Goal: Find specific page/section: Find specific page/section

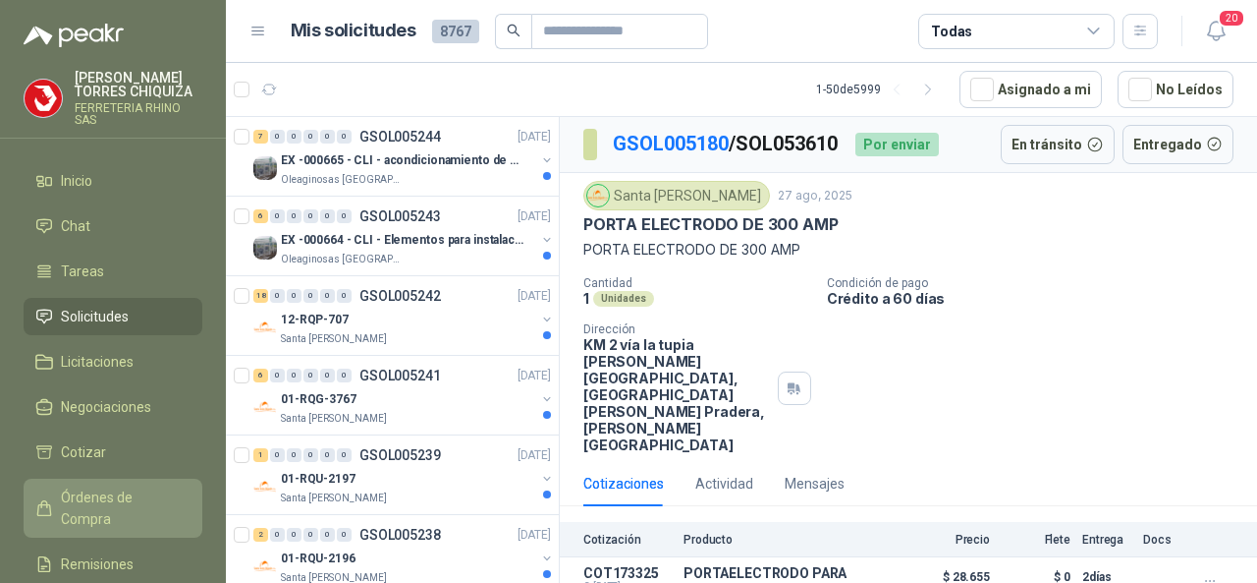
click at [150, 496] on span "Órdenes de Compra" at bounding box center [122, 507] width 123 height 43
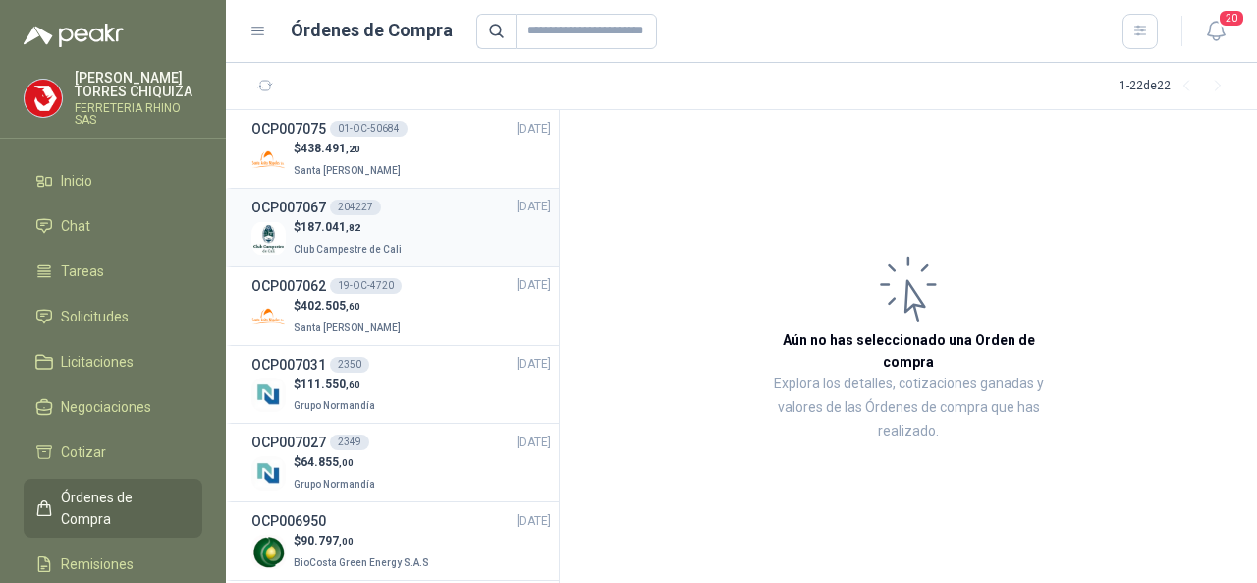
click at [349, 205] on div "204227" at bounding box center [355, 207] width 51 height 16
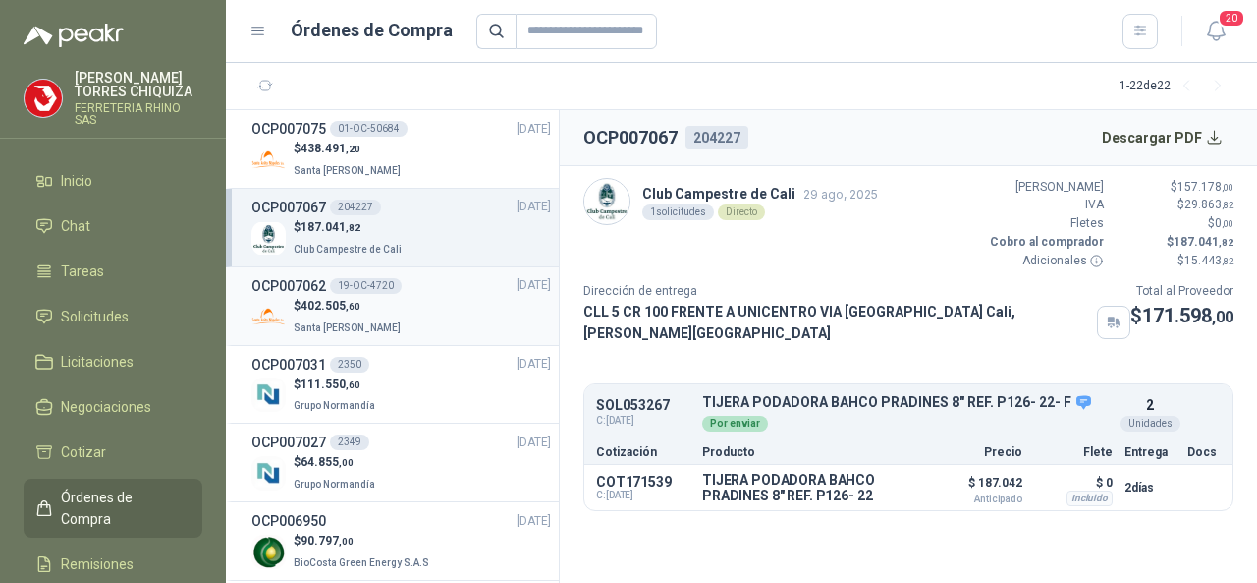
click at [297, 282] on h3 "OCP007062" at bounding box center [288, 286] width 75 height 22
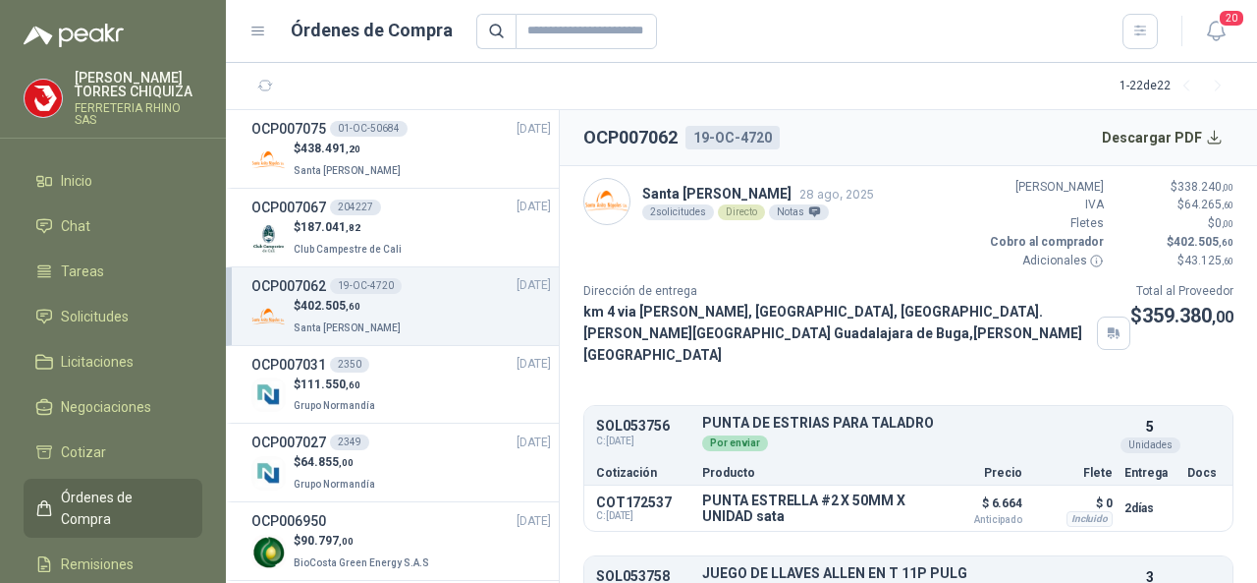
click at [307, 279] on h3 "OCP007062" at bounding box center [288, 286] width 75 height 22
click at [265, 284] on h3 "OCP007062" at bounding box center [288, 286] width 75 height 22
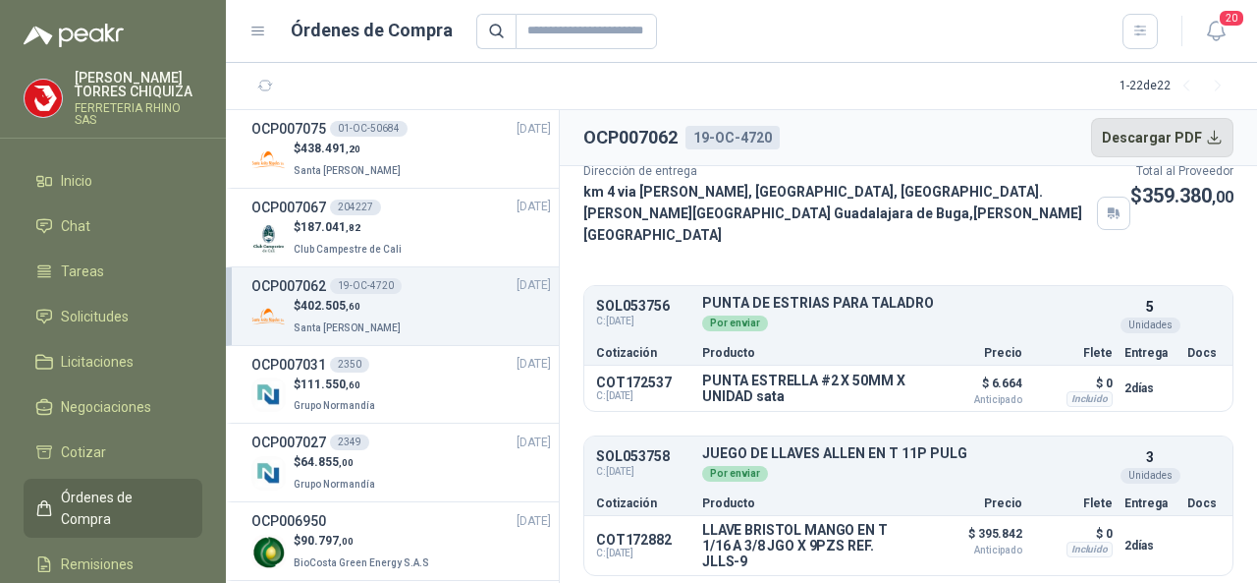
click at [1167, 135] on button "Descargar PDF" at bounding box center [1162, 137] width 143 height 39
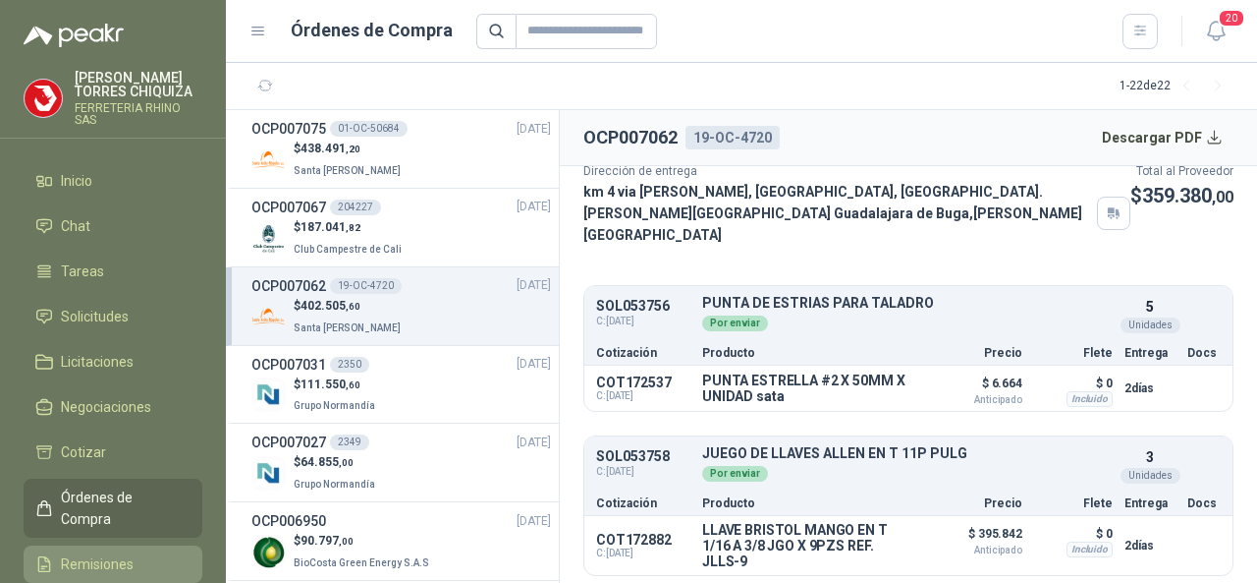
click at [84, 553] on span "Remisiones" at bounding box center [97, 564] width 73 height 22
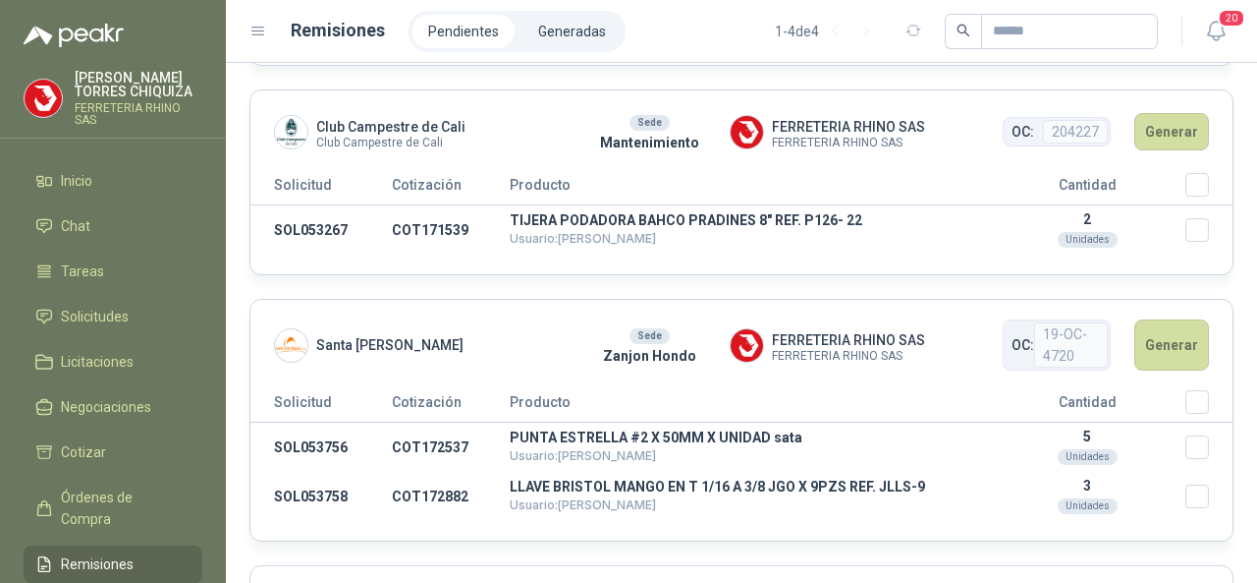
scroll to position [393, 0]
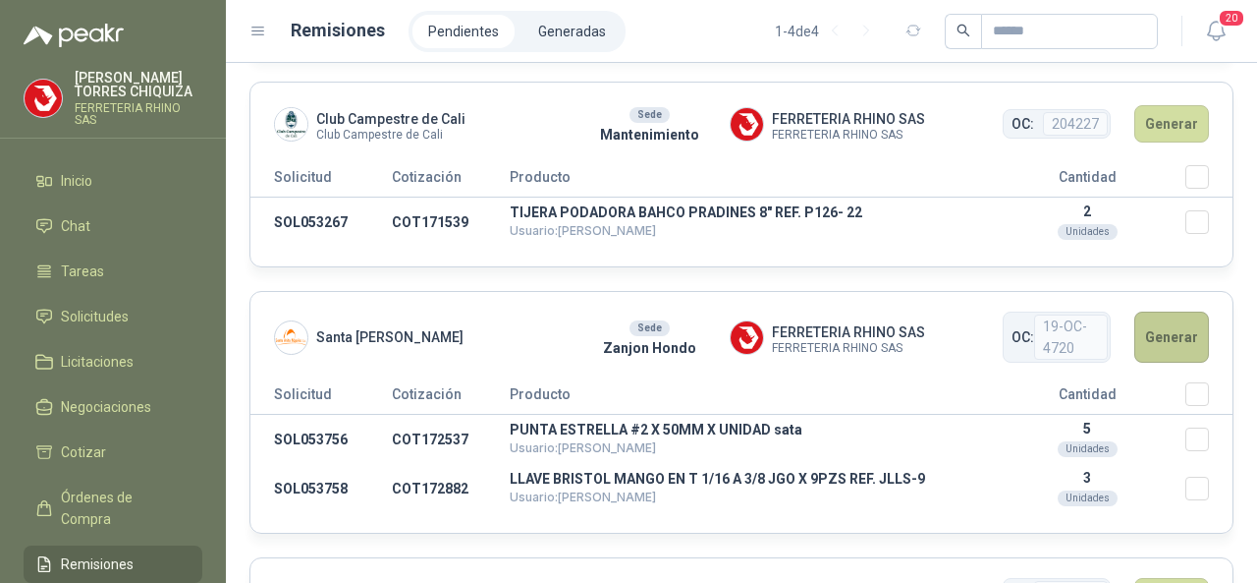
click at [1154, 329] on button "Generar" at bounding box center [1172, 336] width 75 height 51
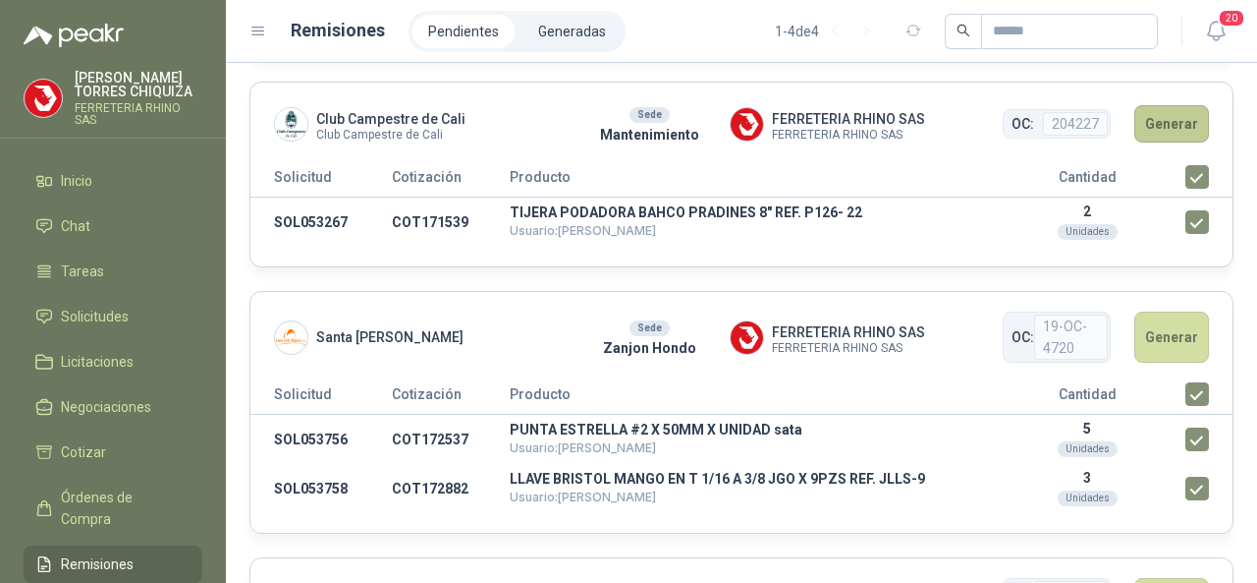
click at [1145, 128] on button "Generar" at bounding box center [1172, 123] width 75 height 37
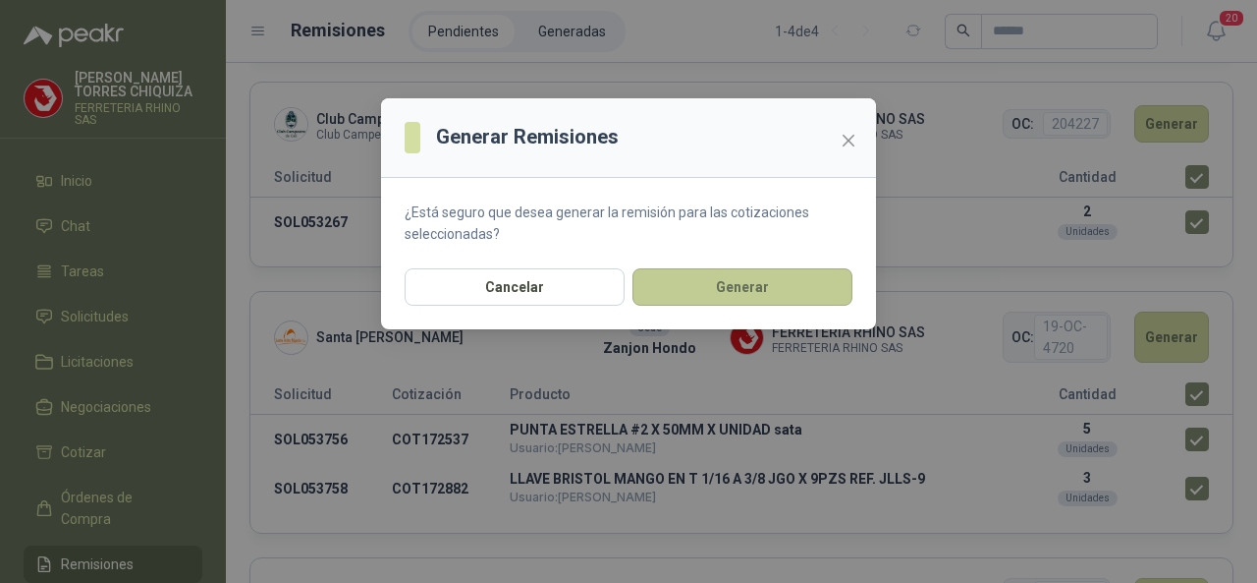
click at [719, 290] on button "Generar" at bounding box center [743, 286] width 220 height 37
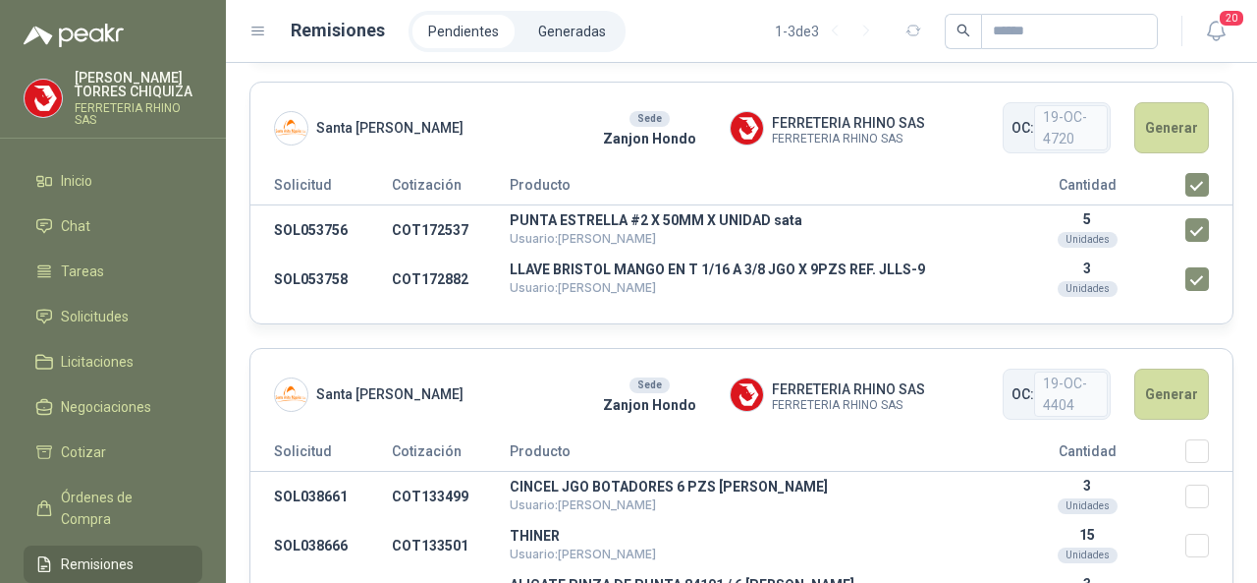
scroll to position [185, 0]
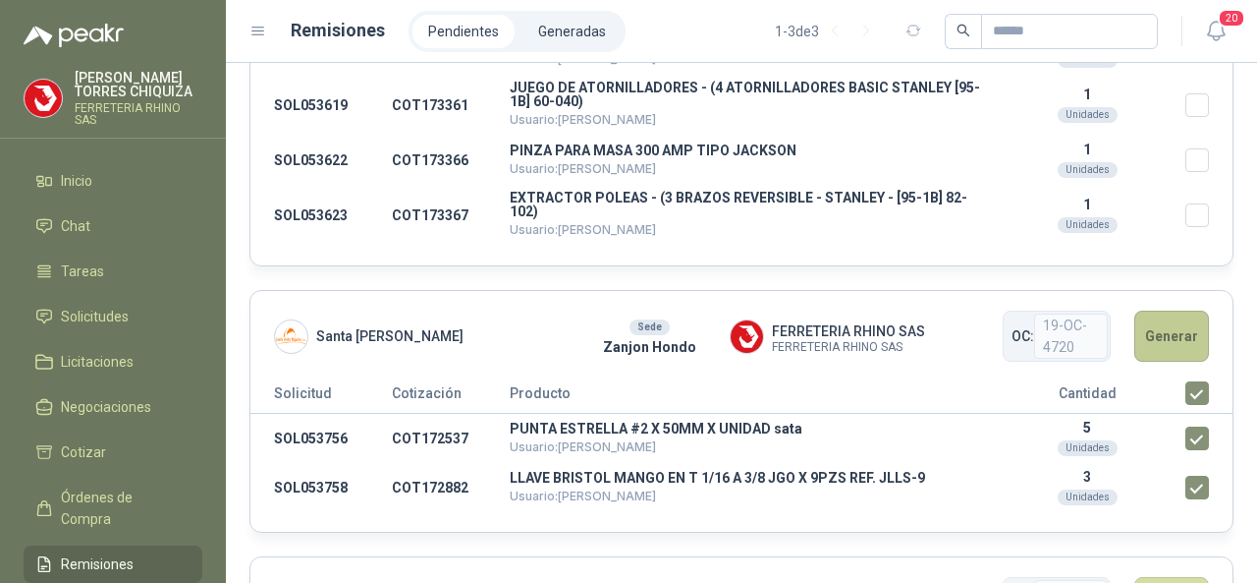
click at [1141, 343] on button "Generar" at bounding box center [1172, 335] width 75 height 51
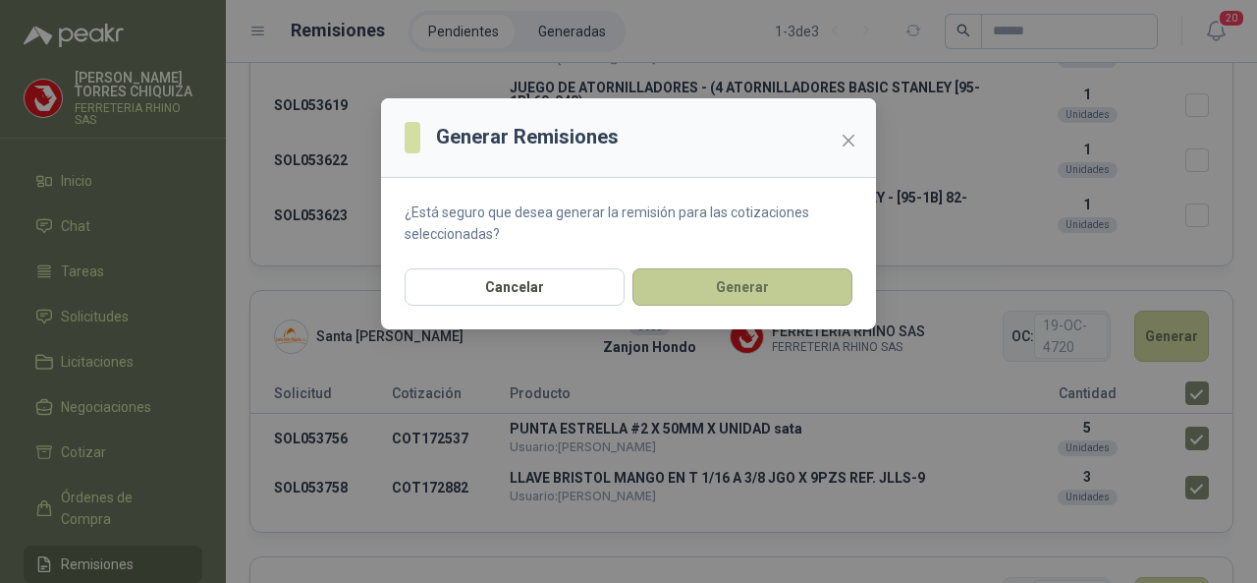
click at [723, 291] on button "Generar" at bounding box center [743, 286] width 220 height 37
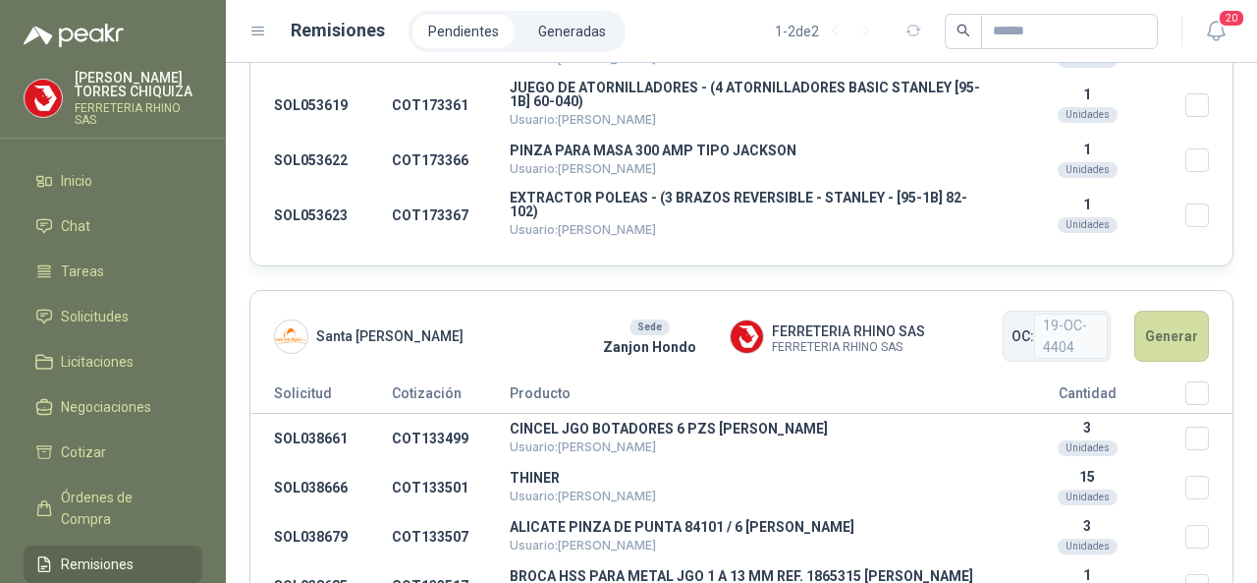
click at [442, 32] on li "Pendientes" at bounding box center [464, 31] width 102 height 33
click at [548, 32] on li "Generadas" at bounding box center [572, 31] width 99 height 33
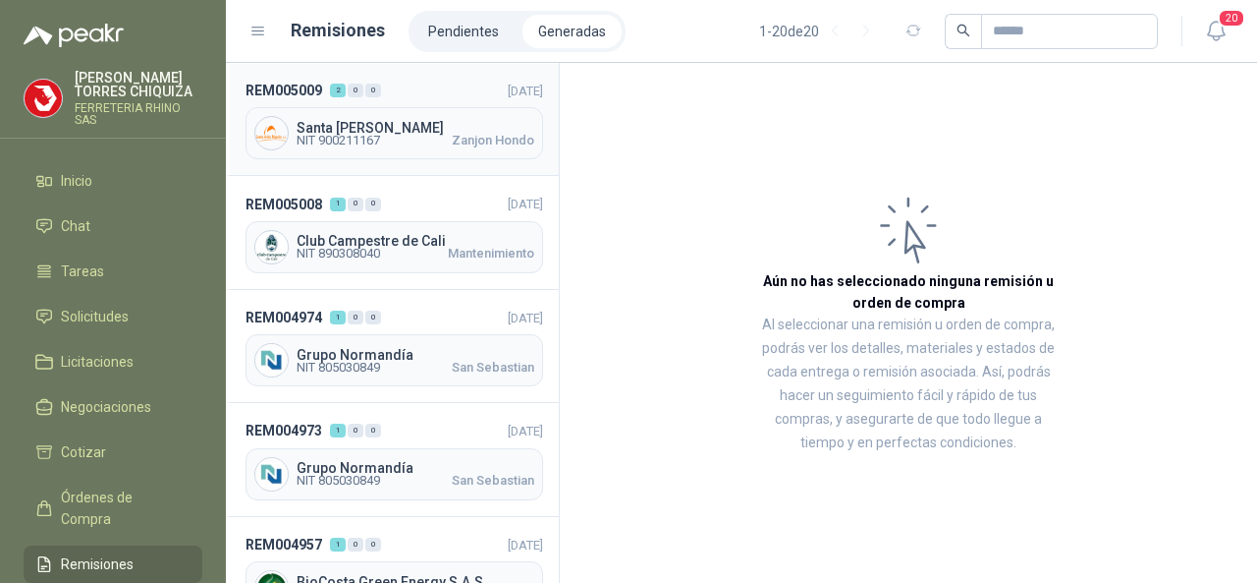
click at [348, 127] on span "Santa [PERSON_NAME]" at bounding box center [416, 128] width 238 height 14
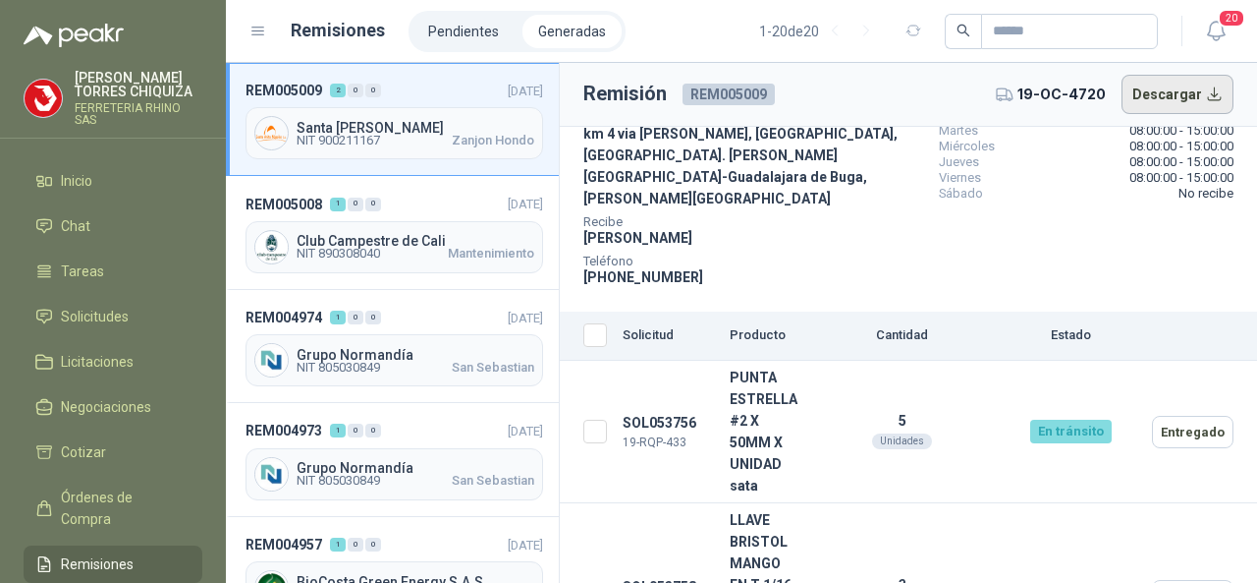
scroll to position [148, 0]
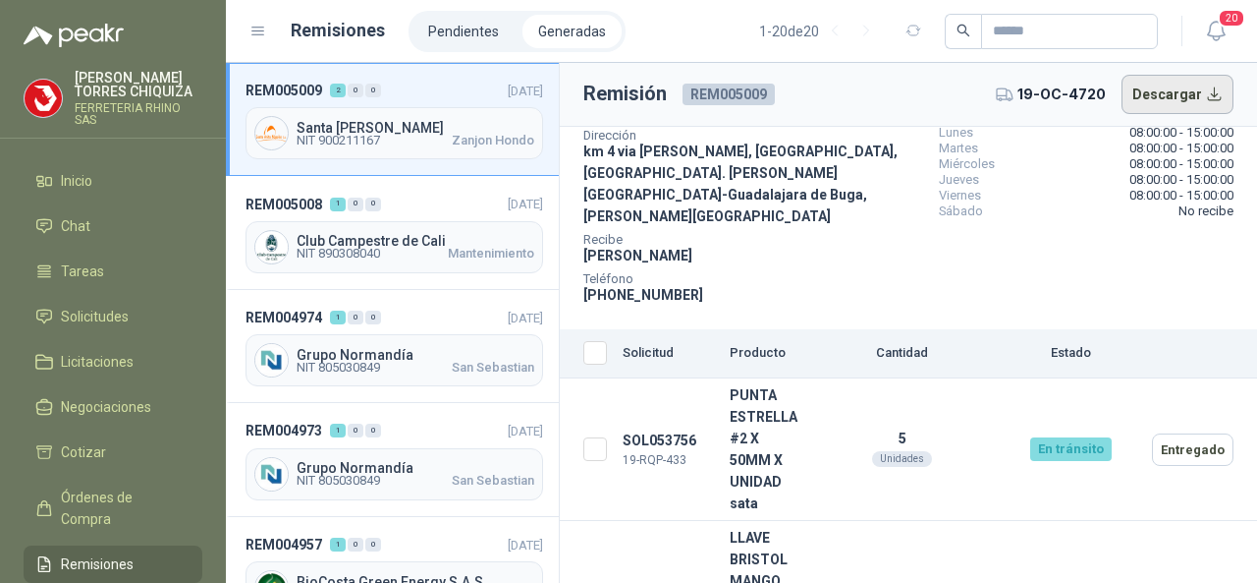
click at [1140, 100] on button "Descargar" at bounding box center [1178, 94] width 113 height 39
click at [365, 237] on span "Club Campestre de Cali" at bounding box center [416, 241] width 238 height 14
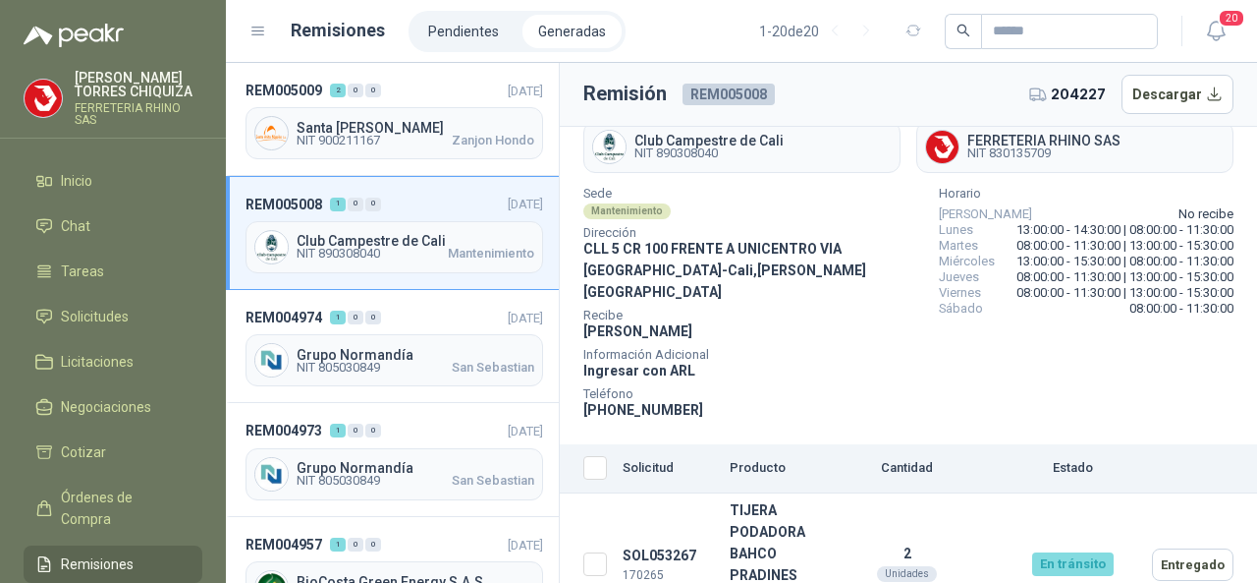
scroll to position [79, 0]
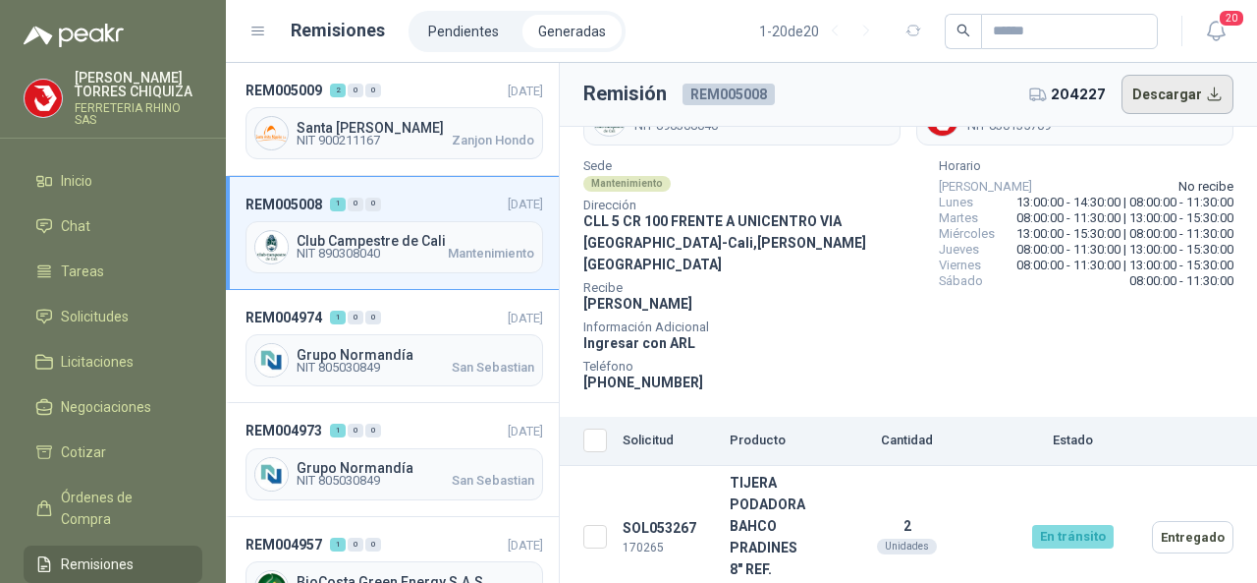
click at [1155, 85] on button "Descargar" at bounding box center [1178, 94] width 113 height 39
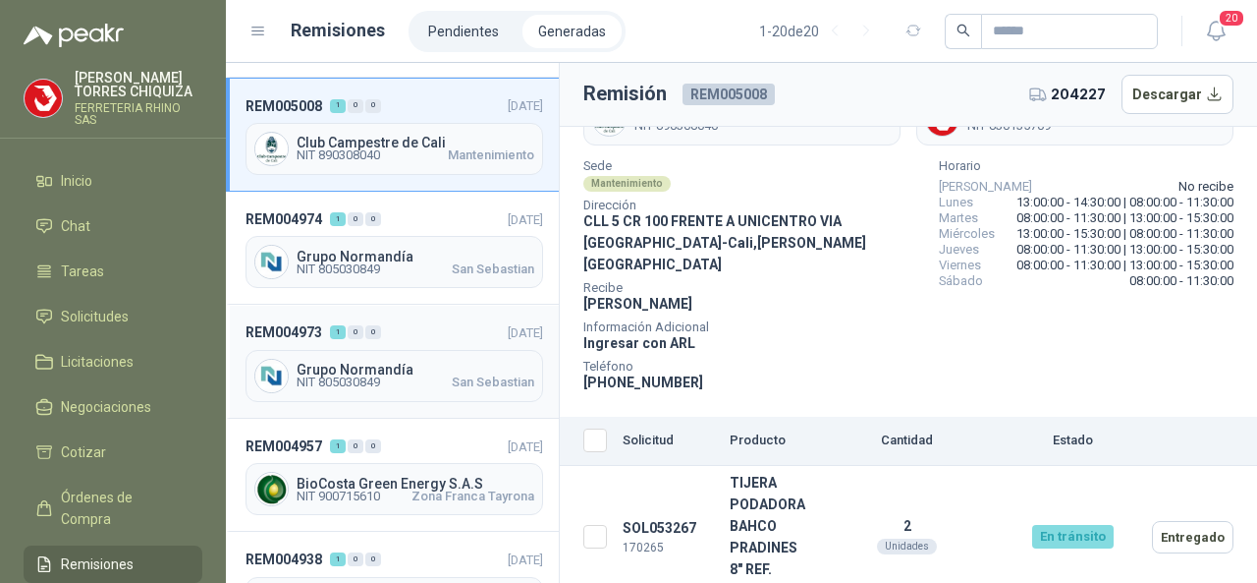
scroll to position [0, 0]
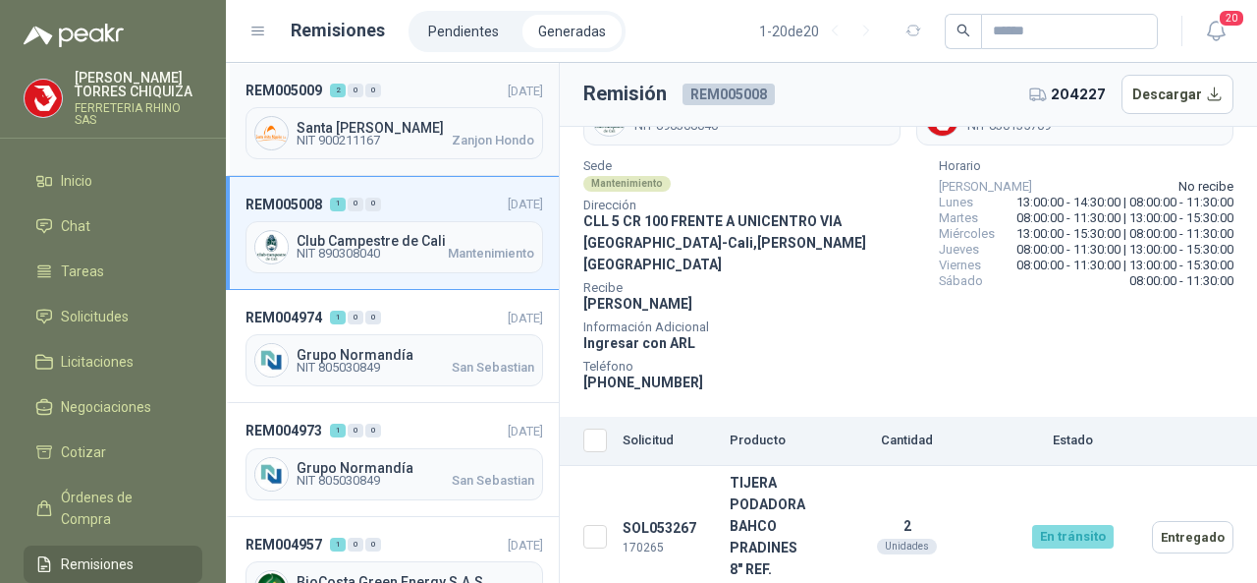
click at [373, 127] on span "Santa [PERSON_NAME]" at bounding box center [416, 128] width 238 height 14
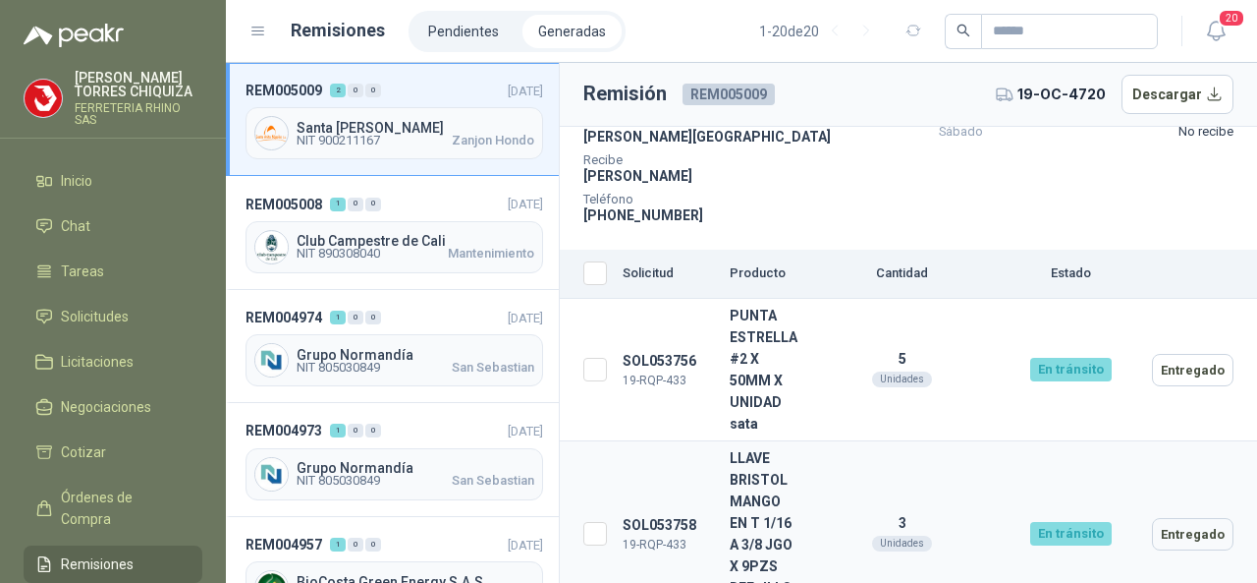
scroll to position [247, 0]
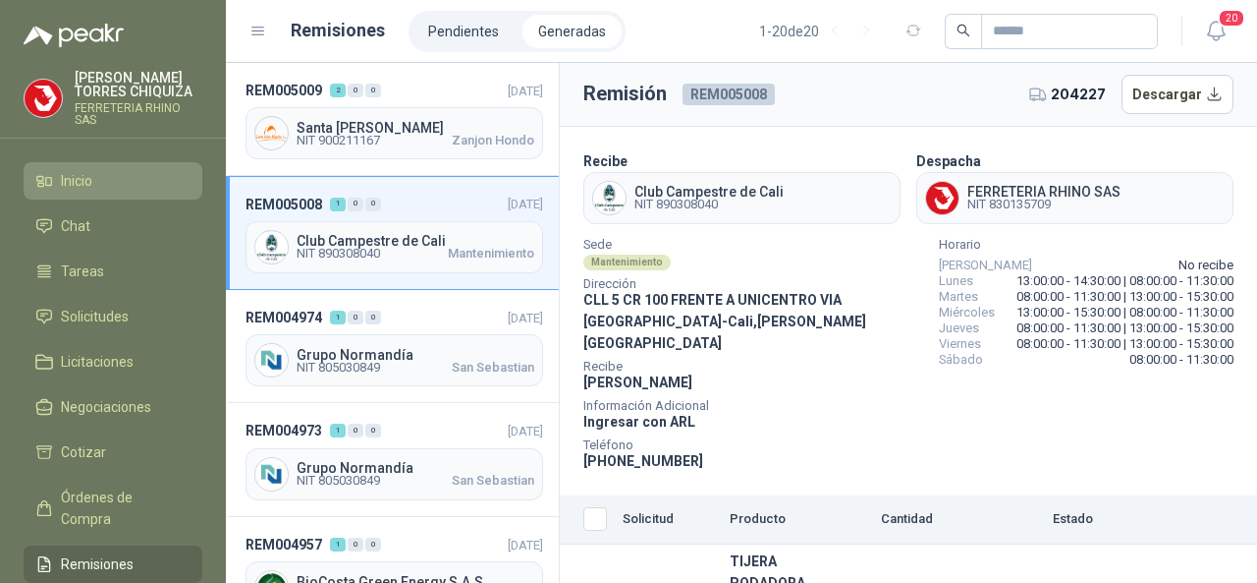
click at [74, 178] on span "Inicio" at bounding box center [76, 181] width 31 height 22
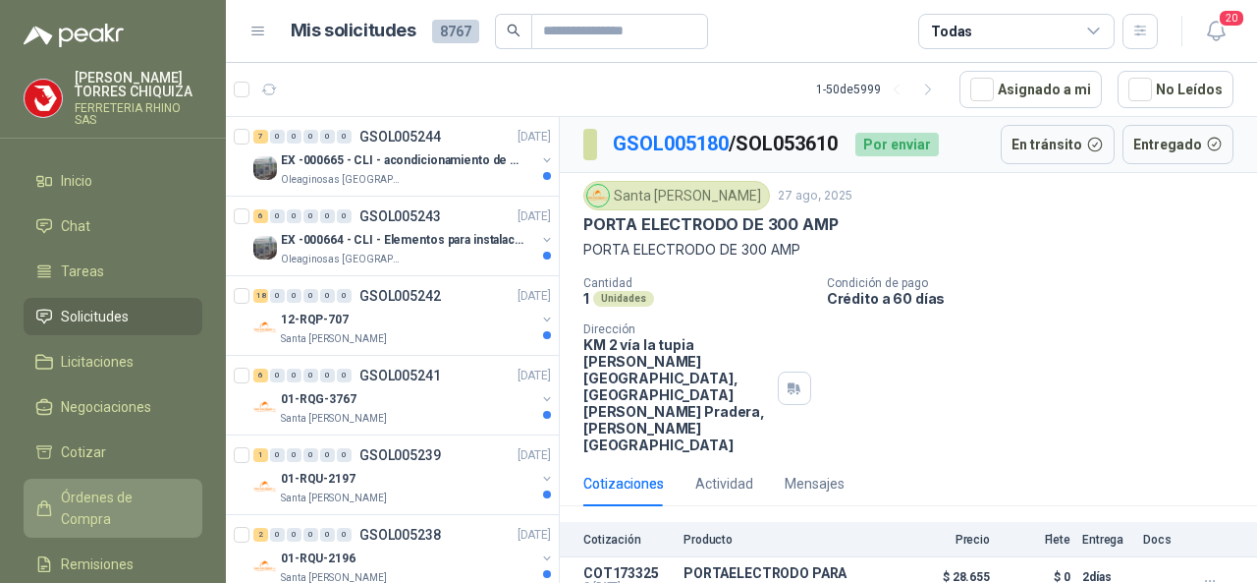
click at [171, 502] on span "Órdenes de Compra" at bounding box center [122, 507] width 123 height 43
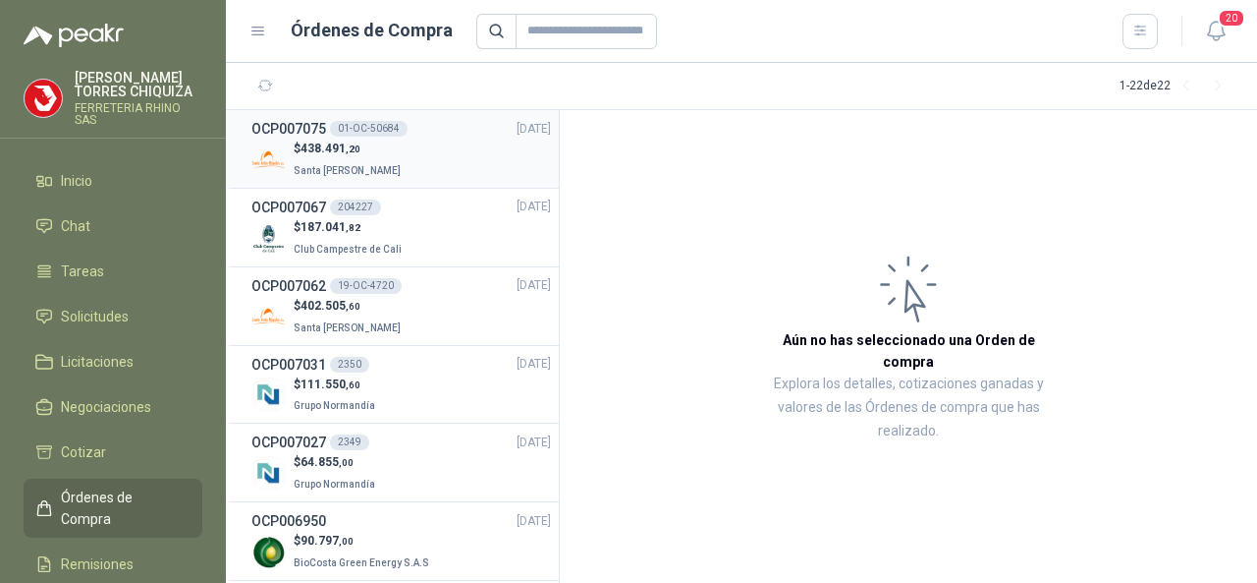
click at [377, 129] on div "01-OC-50684" at bounding box center [369, 129] width 78 height 16
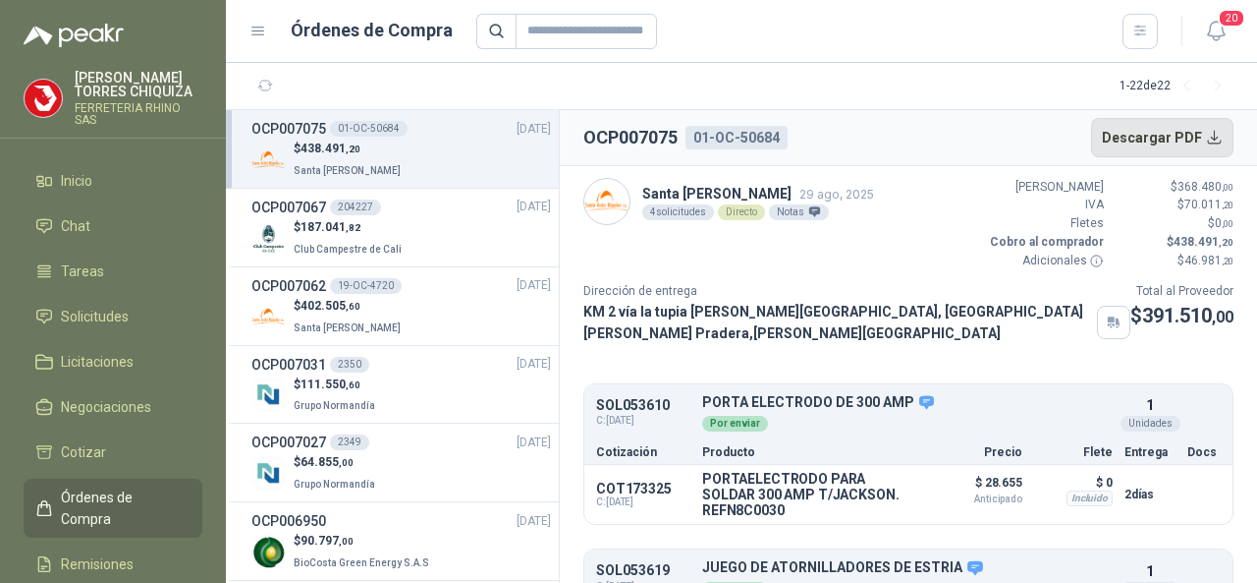
click at [1158, 137] on button "Descargar PDF" at bounding box center [1162, 137] width 143 height 39
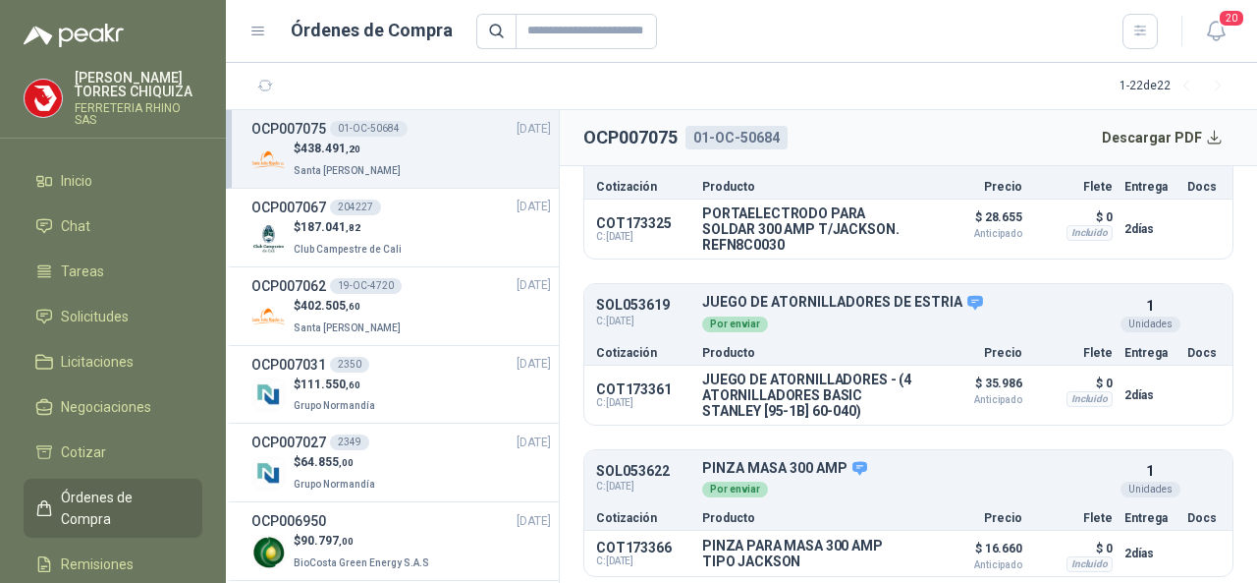
scroll to position [295, 0]
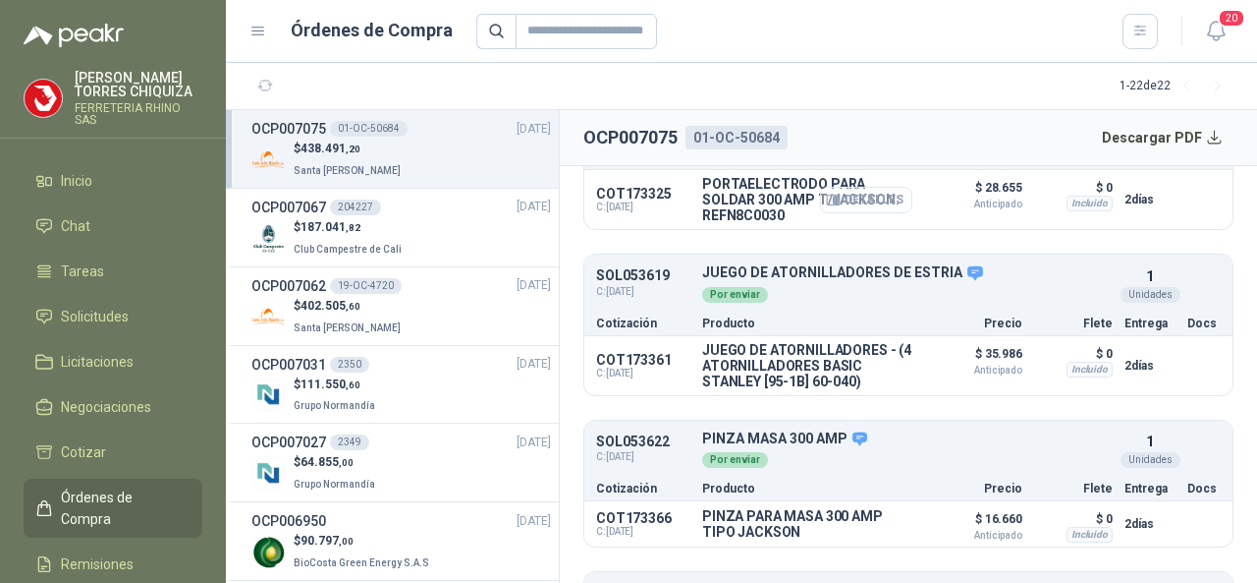
click at [857, 213] on button "Detalles" at bounding box center [866, 200] width 92 height 27
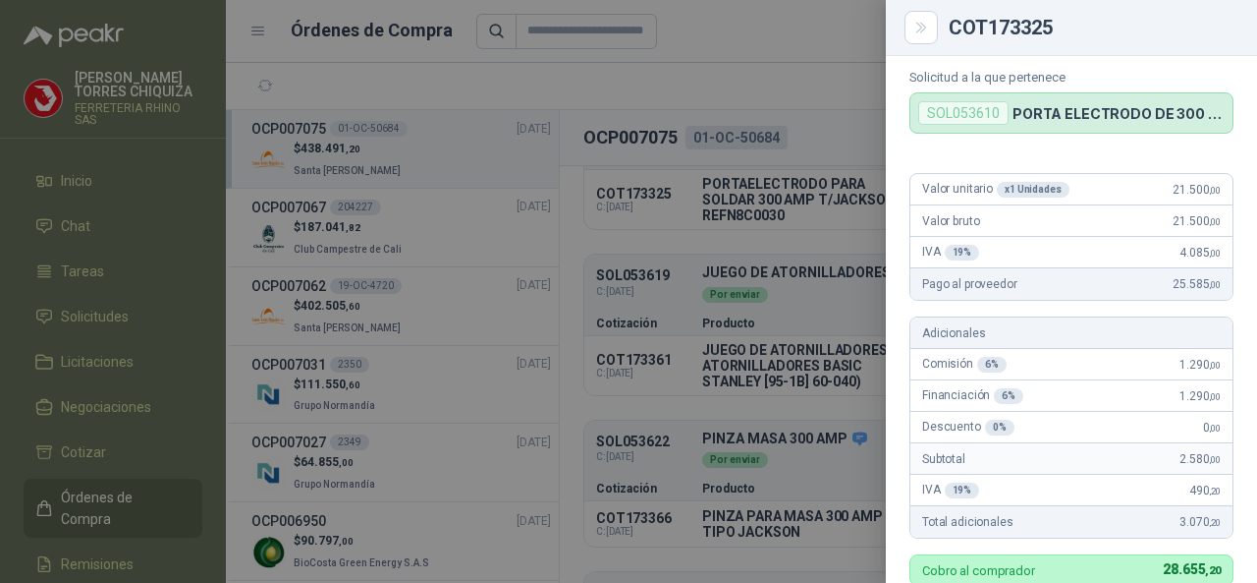
scroll to position [0, 0]
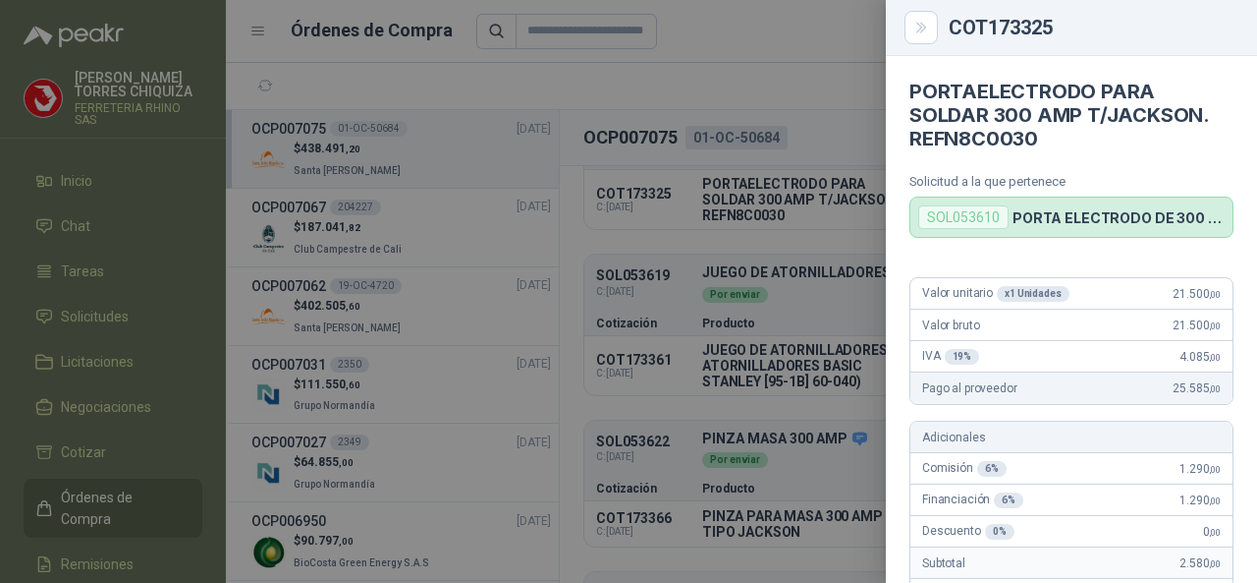
click at [825, 289] on div at bounding box center [628, 291] width 1257 height 583
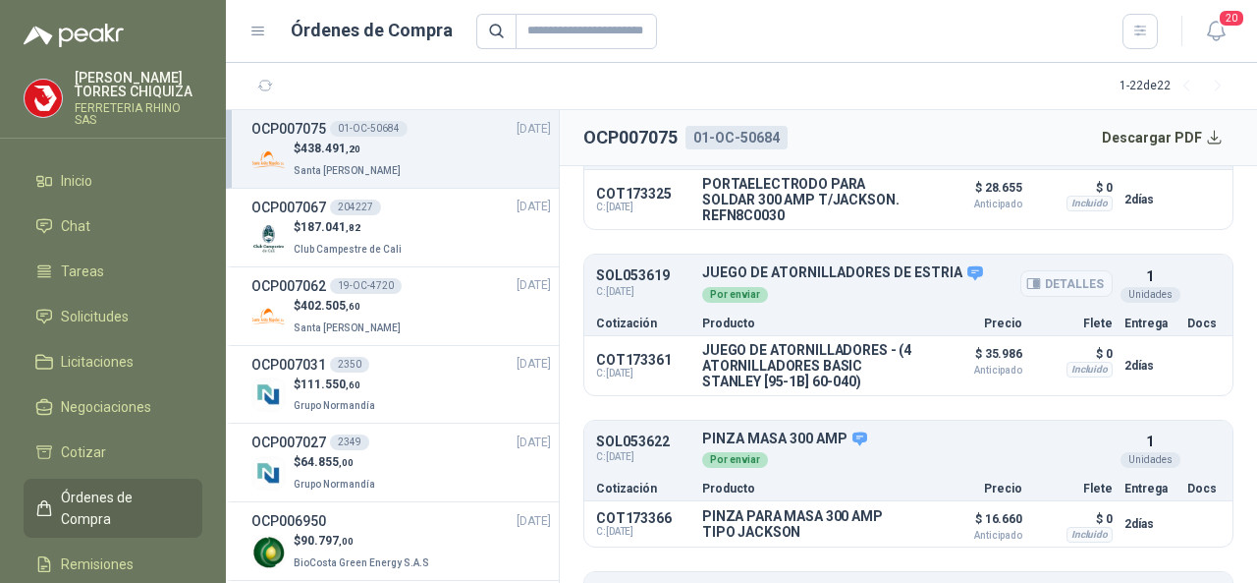
click at [1048, 297] on button "Detalles" at bounding box center [1067, 283] width 92 height 27
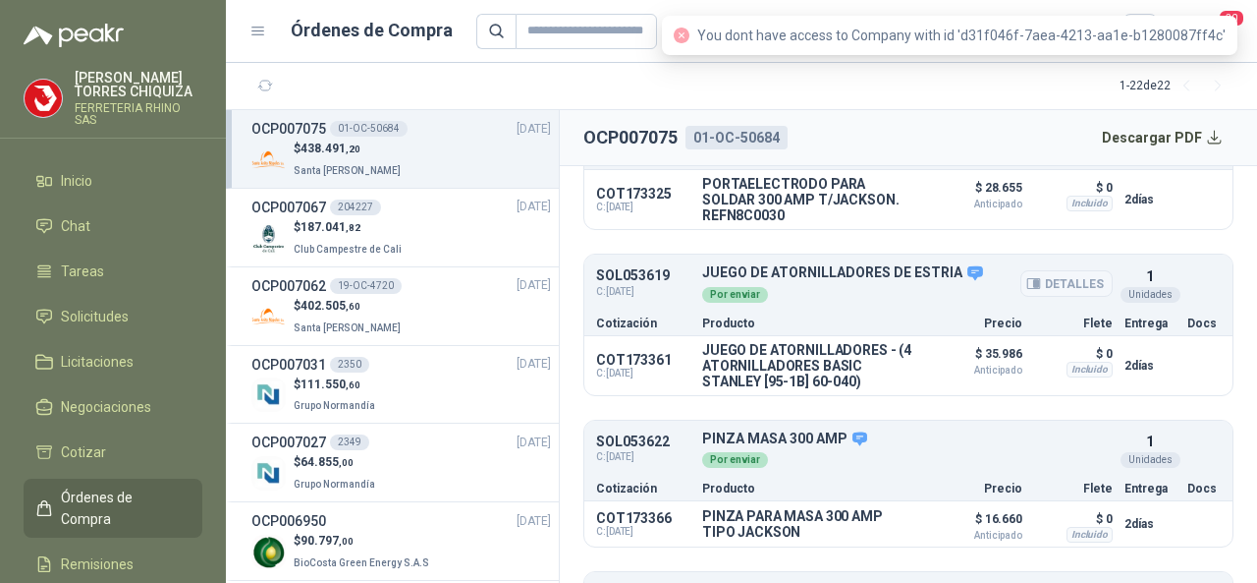
click at [1043, 297] on button "Detalles" at bounding box center [1067, 283] width 92 height 27
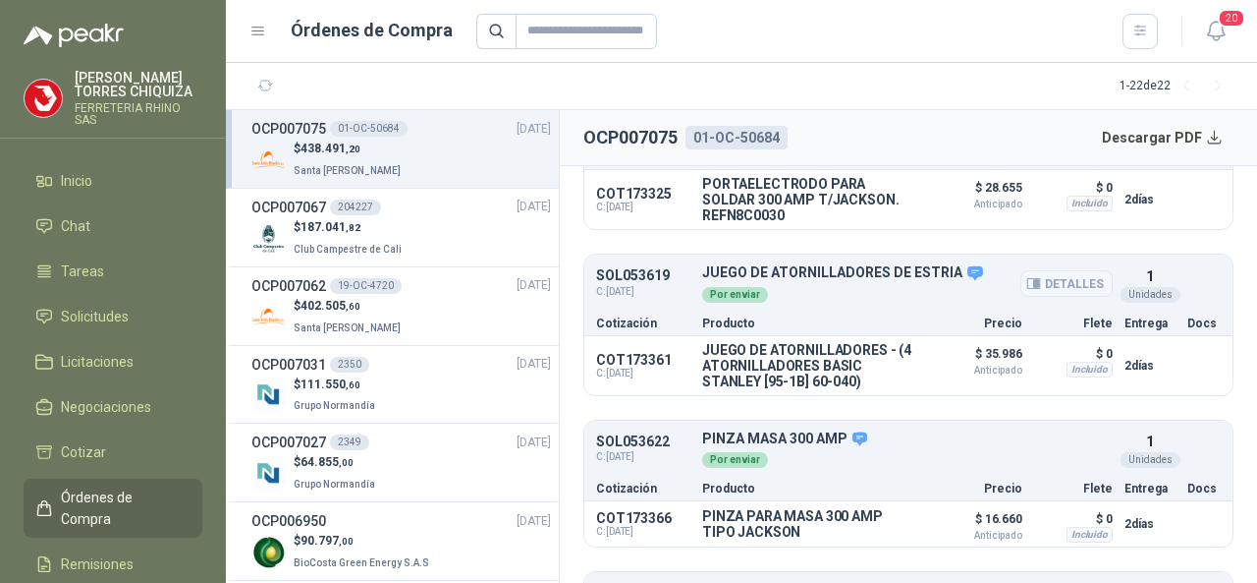
click at [1031, 296] on button "Detalles" at bounding box center [1067, 283] width 92 height 27
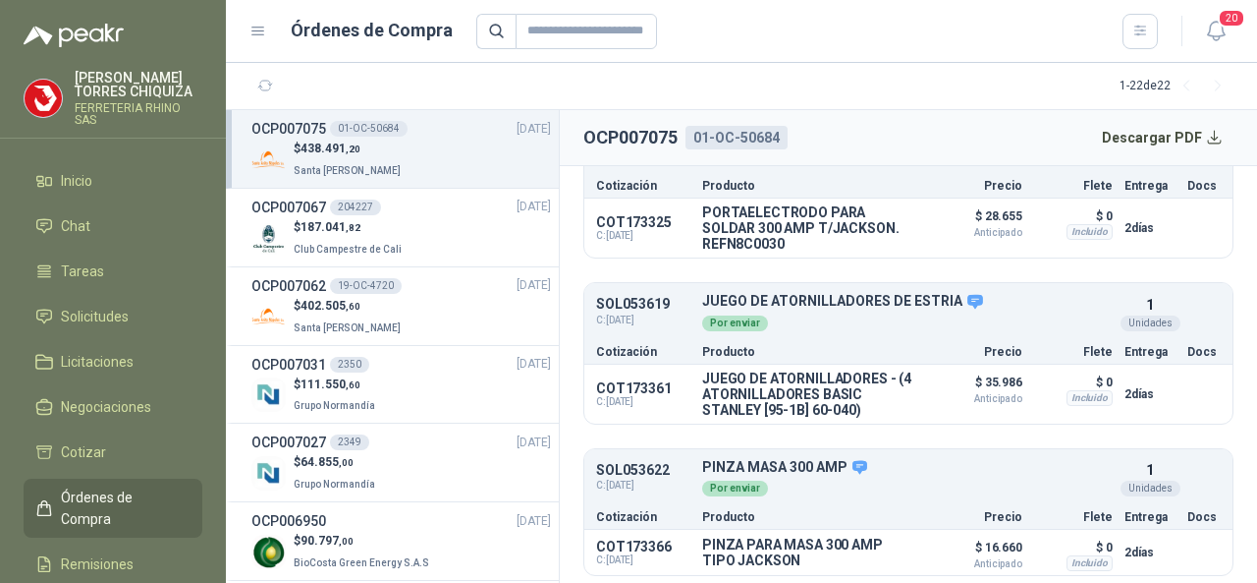
scroll to position [259, 0]
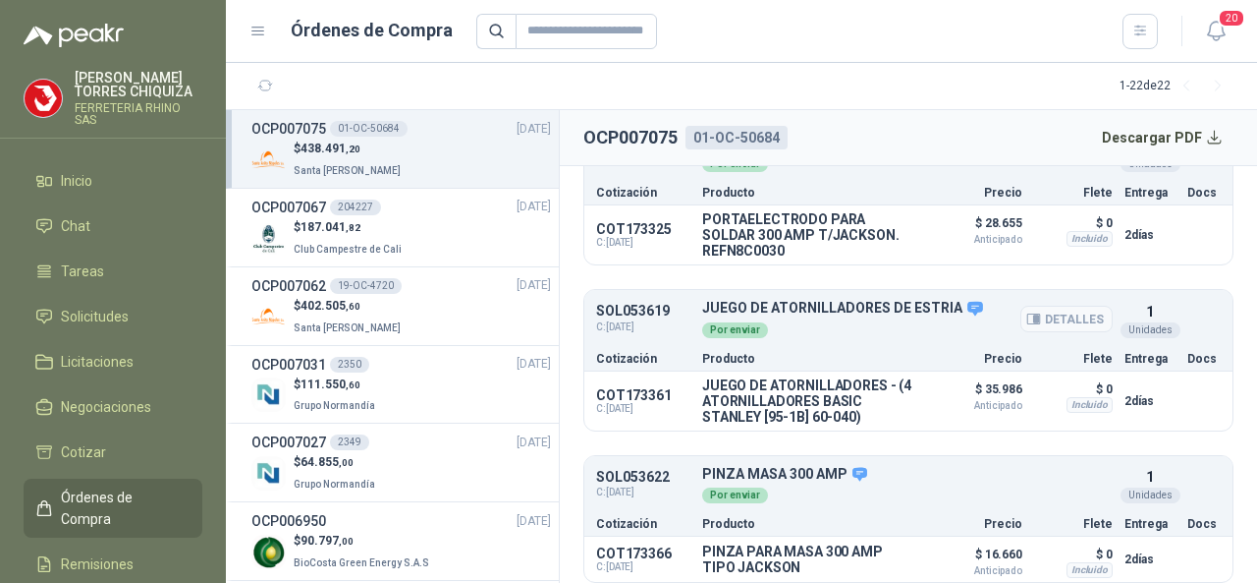
click at [787, 317] on p "JUEGO DE ATORNILLADORES DE ESTRIA" at bounding box center [907, 309] width 411 height 18
click at [104, 494] on span "Órdenes de Compra" at bounding box center [122, 507] width 123 height 43
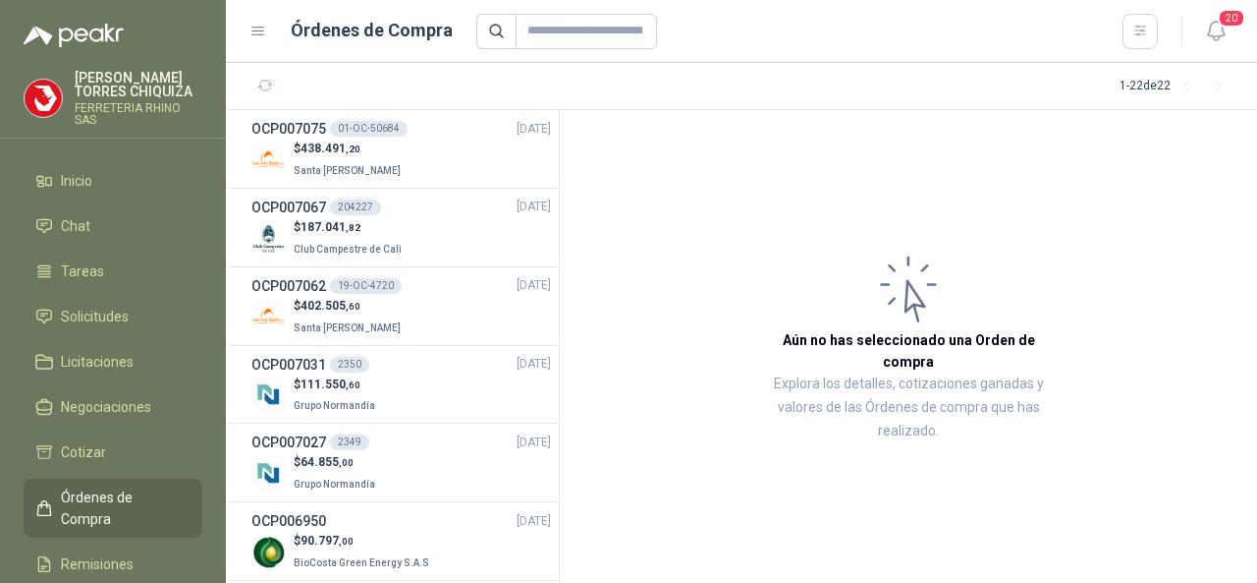
click at [106, 494] on span "Órdenes de Compra" at bounding box center [122, 507] width 123 height 43
click at [290, 121] on h3 "OCP007075" at bounding box center [288, 129] width 75 height 22
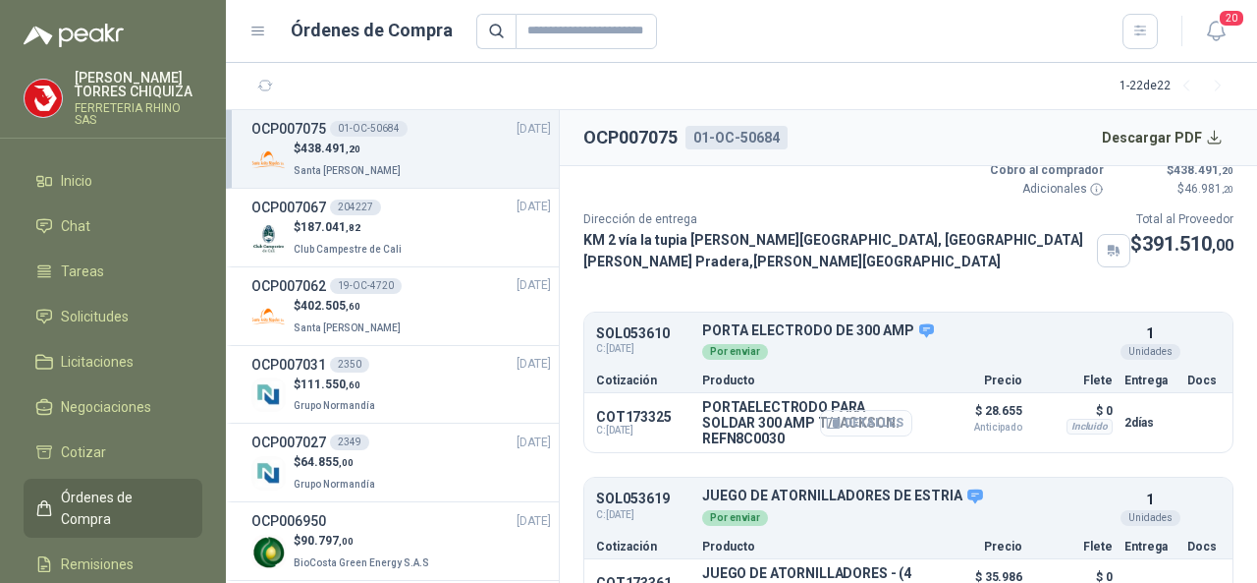
scroll to position [196, 0]
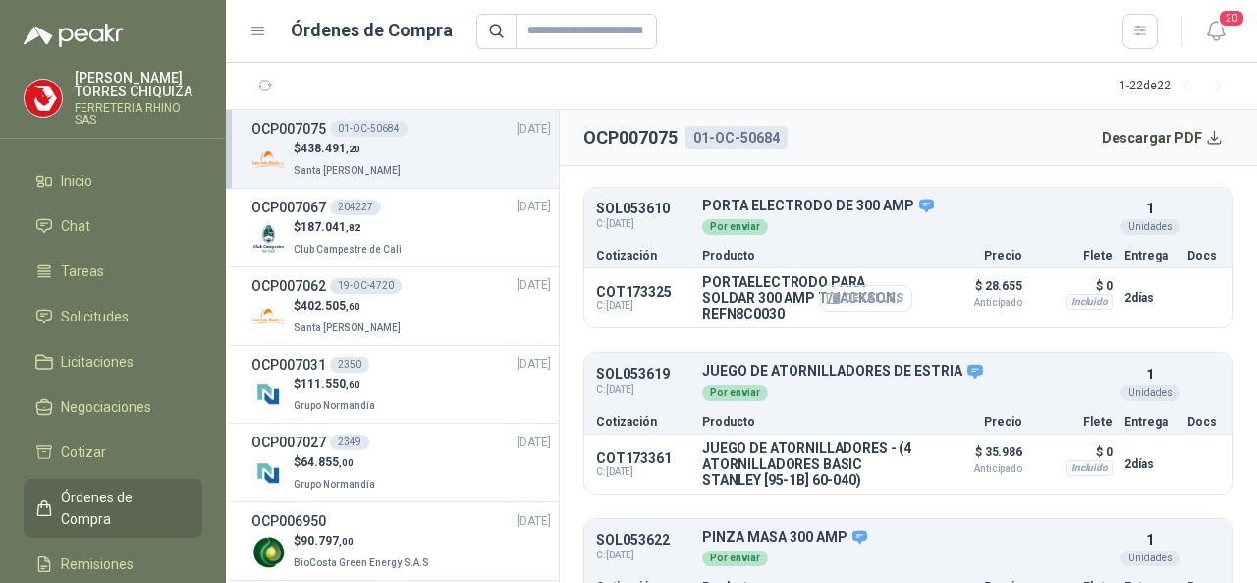
click at [842, 309] on button "Detalles" at bounding box center [866, 298] width 92 height 27
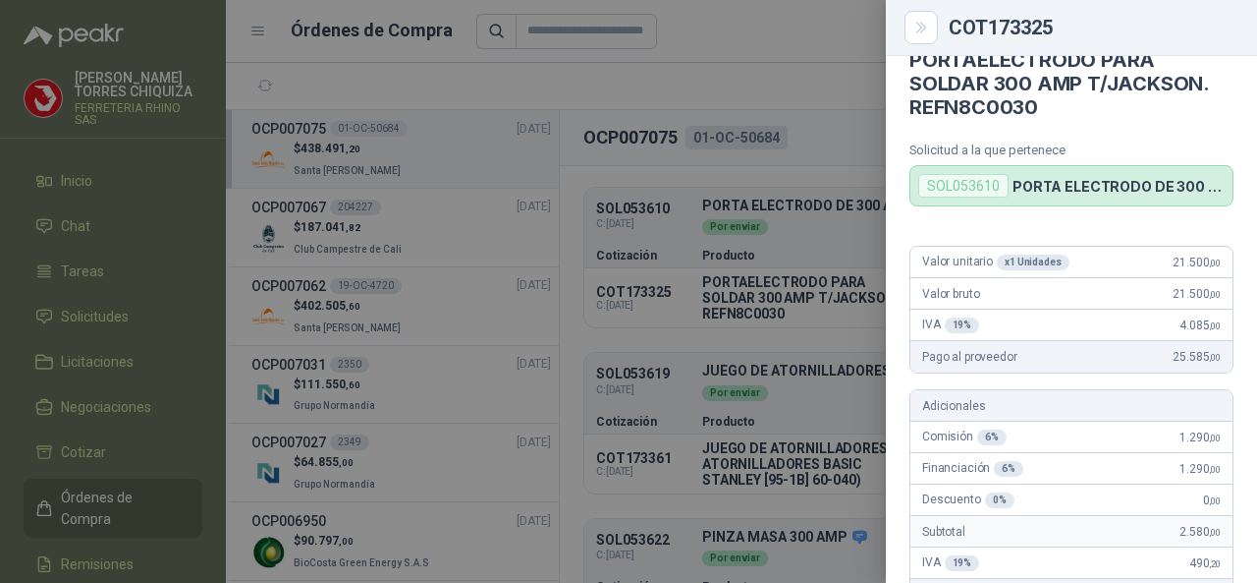
scroll to position [0, 0]
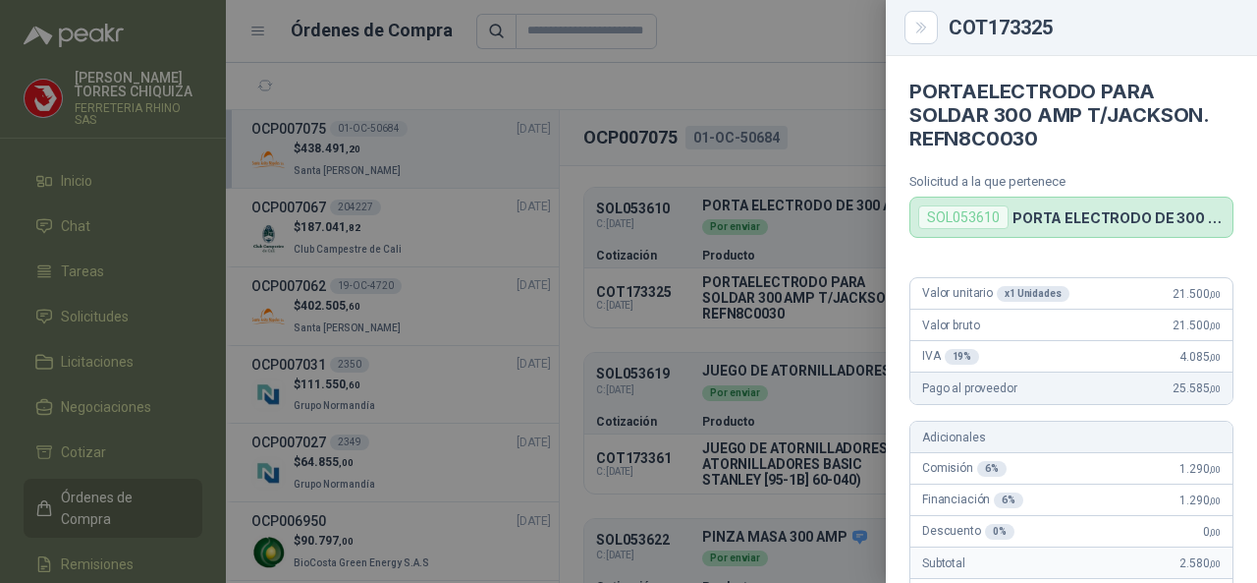
click at [745, 390] on div at bounding box center [628, 291] width 1257 height 583
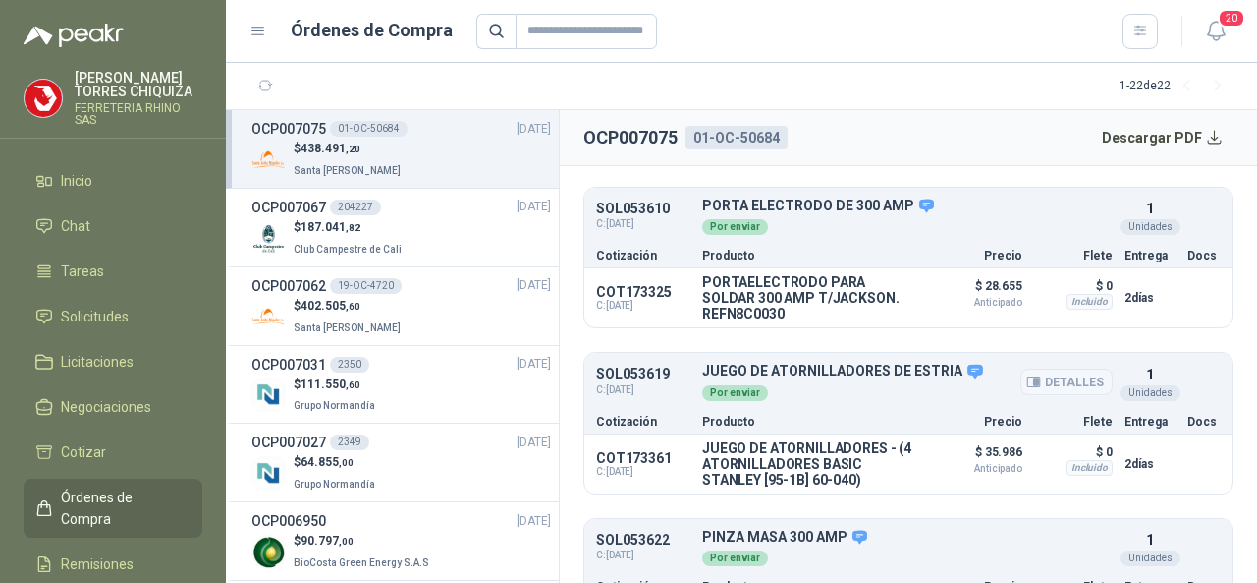
click at [1057, 395] on button "Detalles" at bounding box center [1067, 381] width 92 height 27
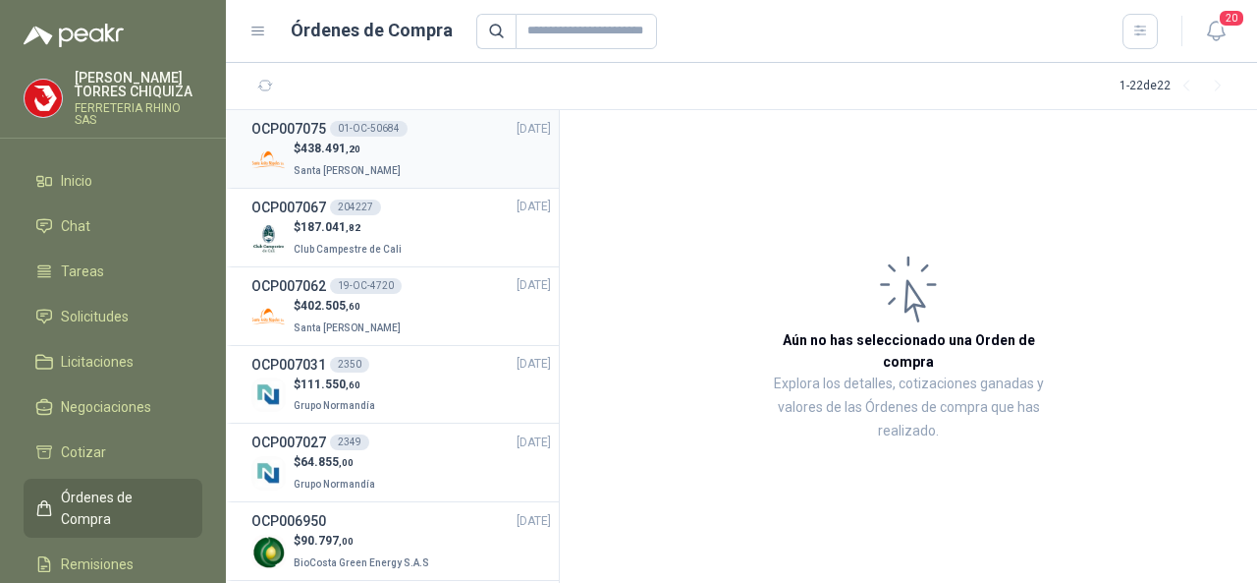
click at [371, 131] on div "01-OC-50684" at bounding box center [369, 129] width 78 height 16
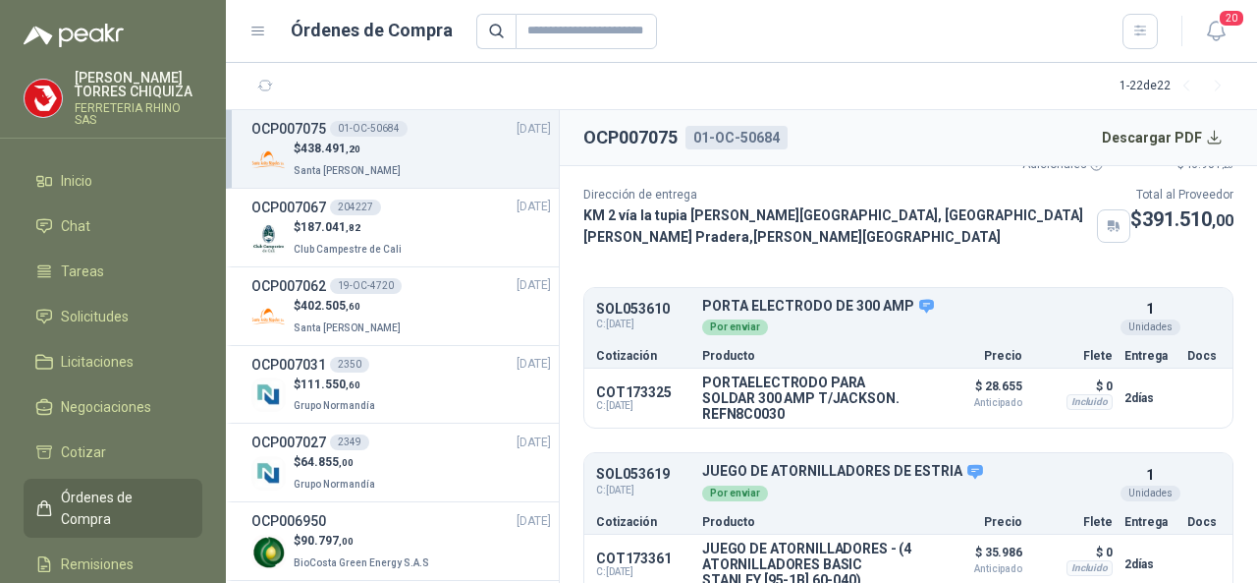
scroll to position [295, 0]
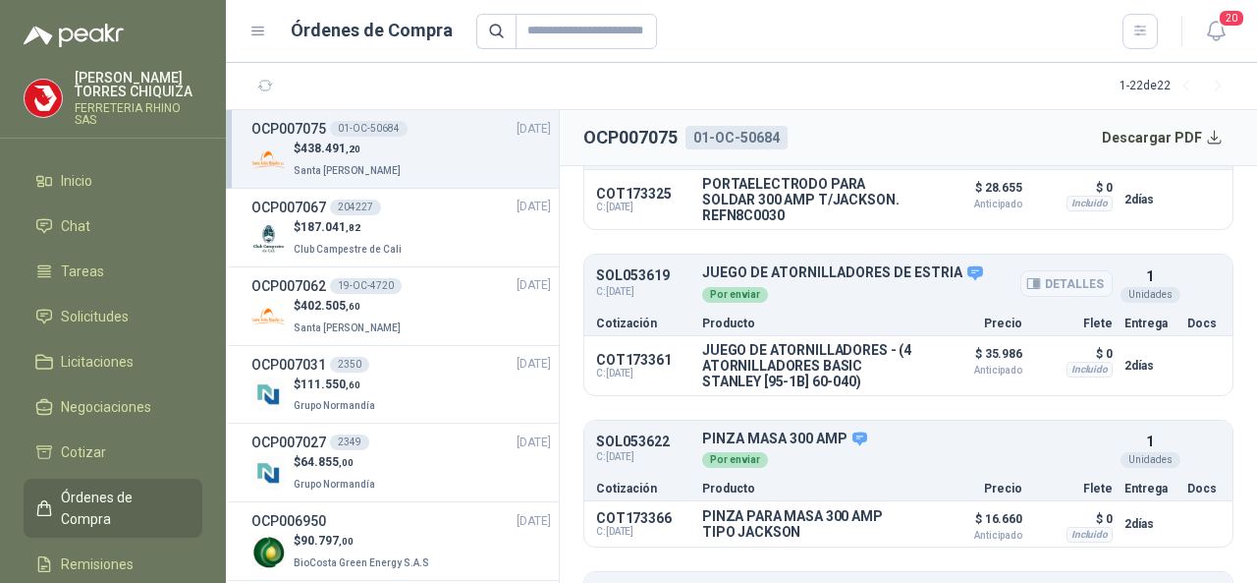
click at [1061, 297] on button "Detalles" at bounding box center [1067, 283] width 92 height 27
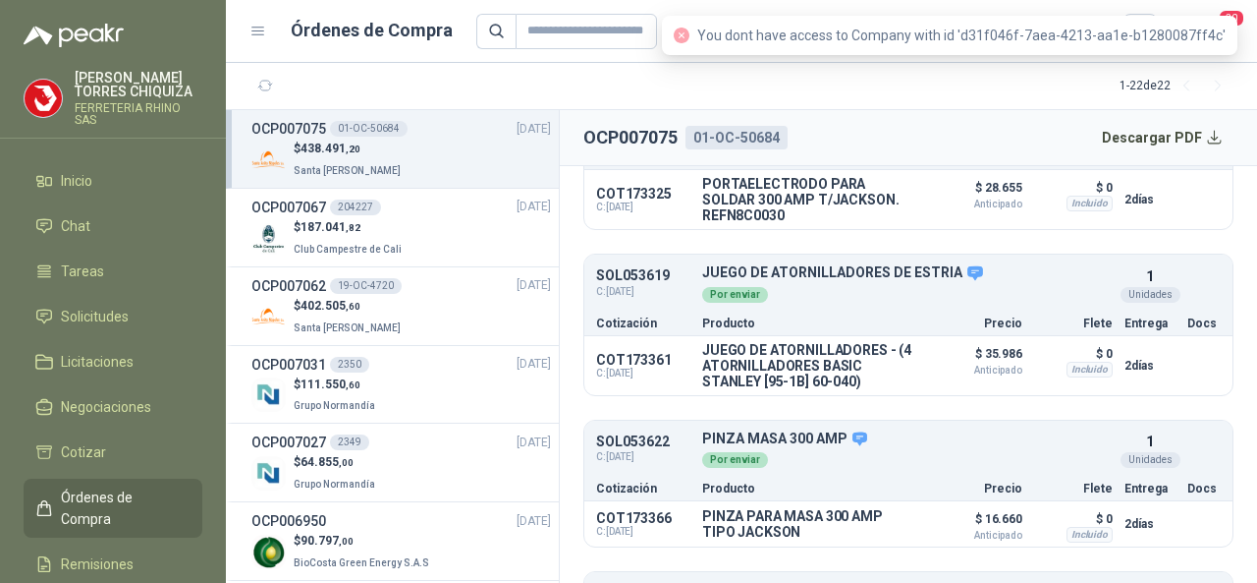
click at [138, 98] on div "[PERSON_NAME] CHIQUIZA FERRETERIA RHINO SAS" at bounding box center [139, 98] width 128 height 55
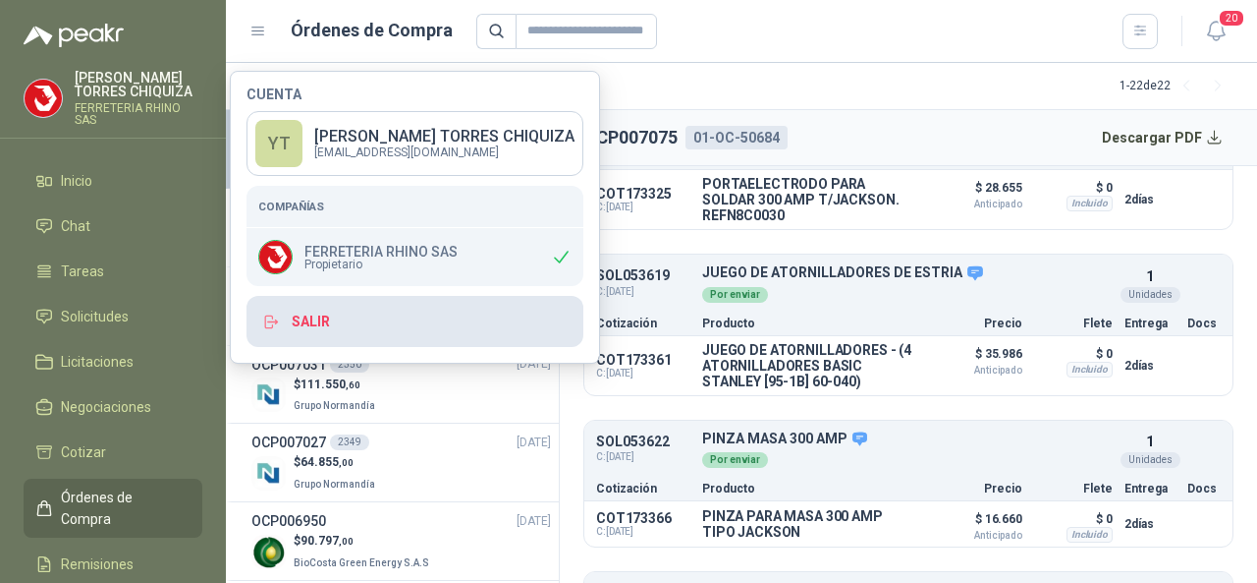
click at [342, 317] on button "Salir" at bounding box center [415, 321] width 337 height 51
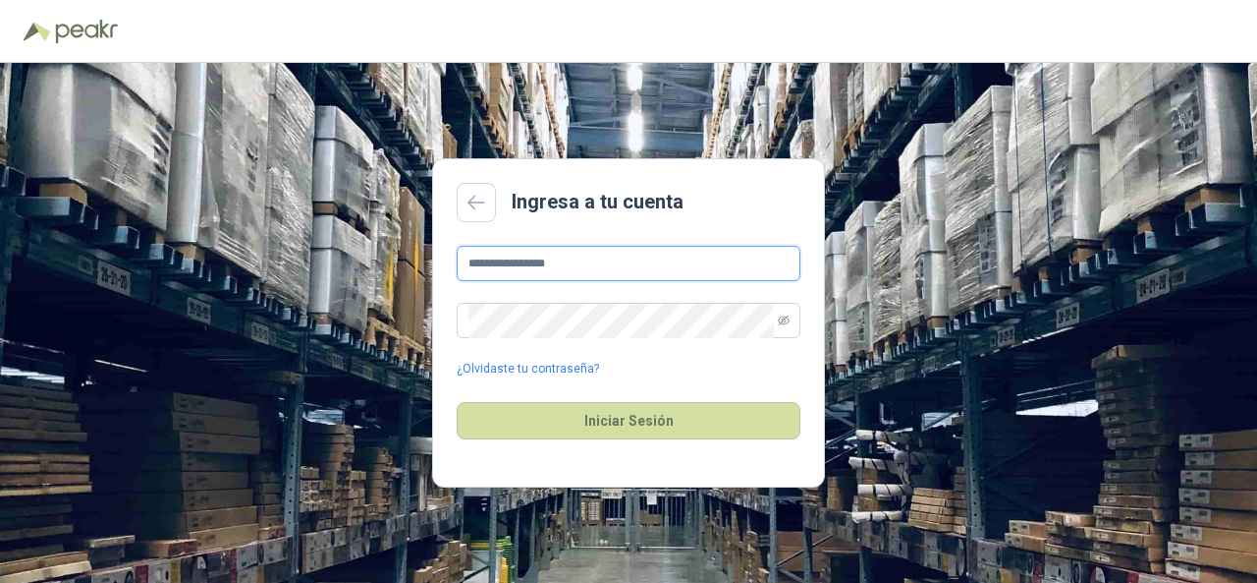
click at [697, 259] on input "**********" at bounding box center [629, 263] width 344 height 35
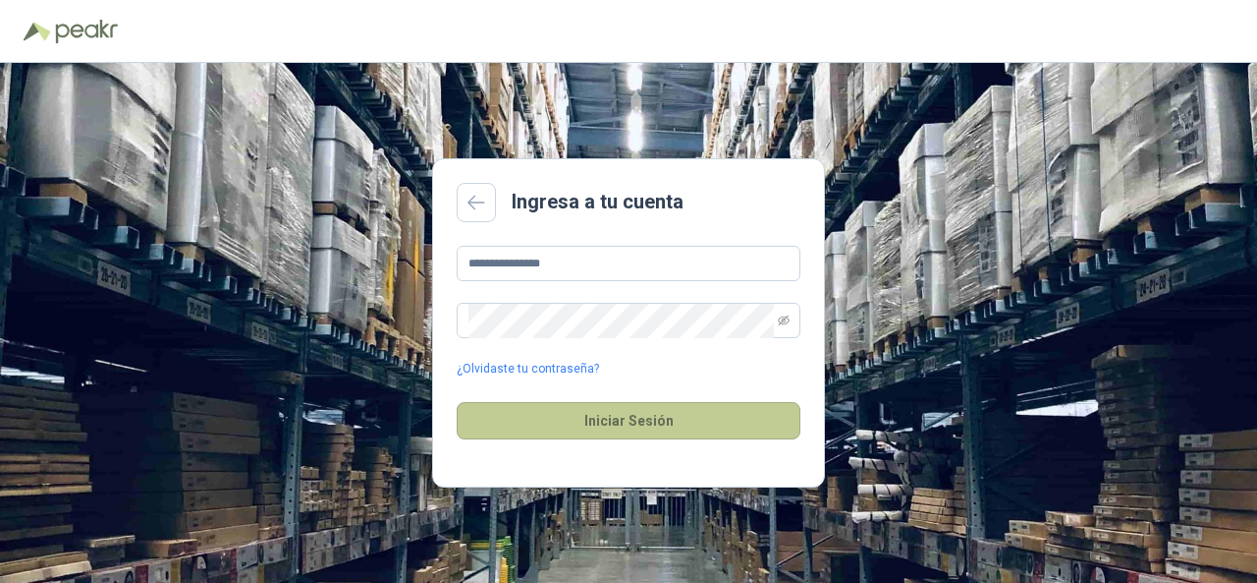
click at [623, 426] on button "Iniciar Sesión" at bounding box center [629, 420] width 344 height 37
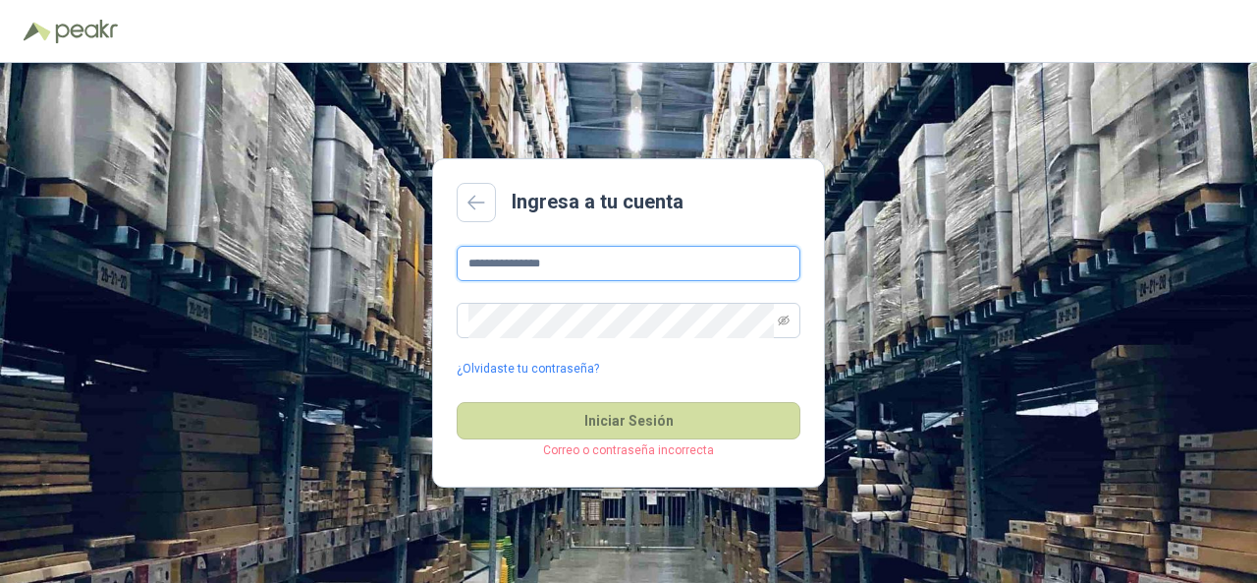
click at [674, 268] on input "**********" at bounding box center [629, 263] width 344 height 35
type input "*"
type input "**********"
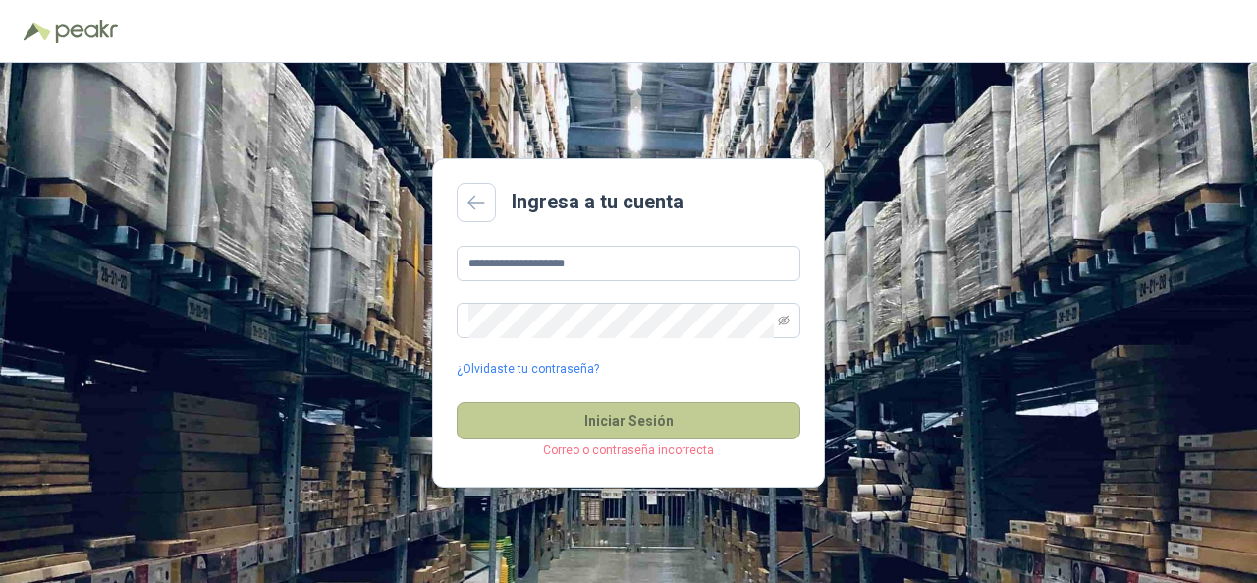
click at [611, 427] on button "Iniciar Sesión" at bounding box center [629, 420] width 344 height 37
